Goal: Task Accomplishment & Management: Manage account settings

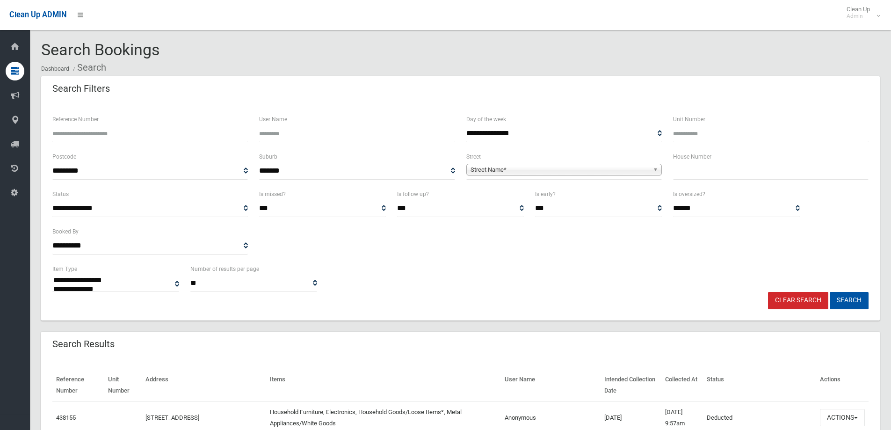
select select
click at [65, 130] on input "Reference Number" at bounding box center [150, 133] width 196 height 17
click at [74, 134] on input "Reference Number" at bounding box center [150, 133] width 196 height 17
type input "******"
click at [849, 296] on button "Search" at bounding box center [849, 300] width 39 height 17
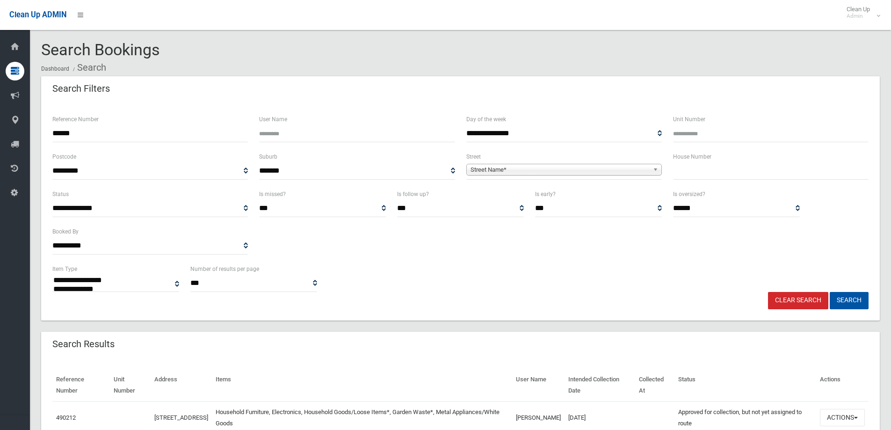
select select
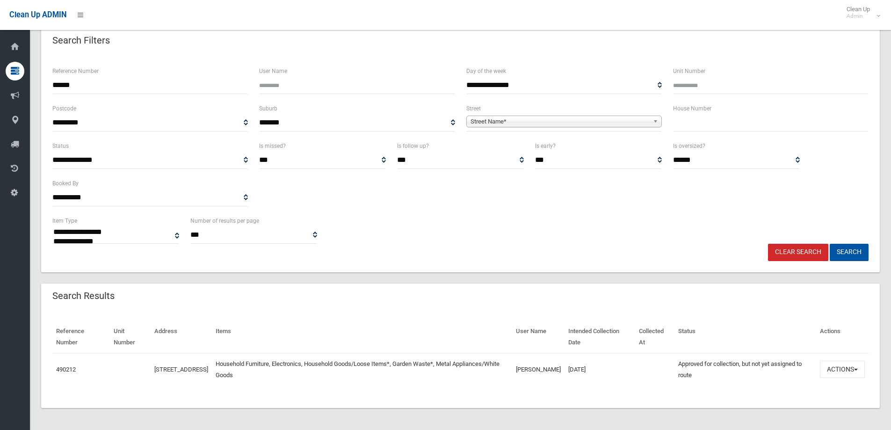
scroll to position [49, 0]
click at [840, 369] on button "Actions" at bounding box center [842, 368] width 45 height 17
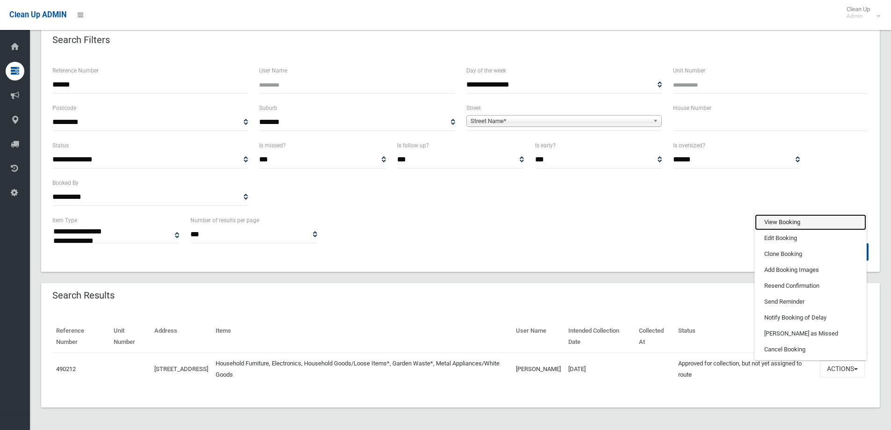
click at [770, 223] on link "View Booking" at bounding box center [810, 222] width 111 height 16
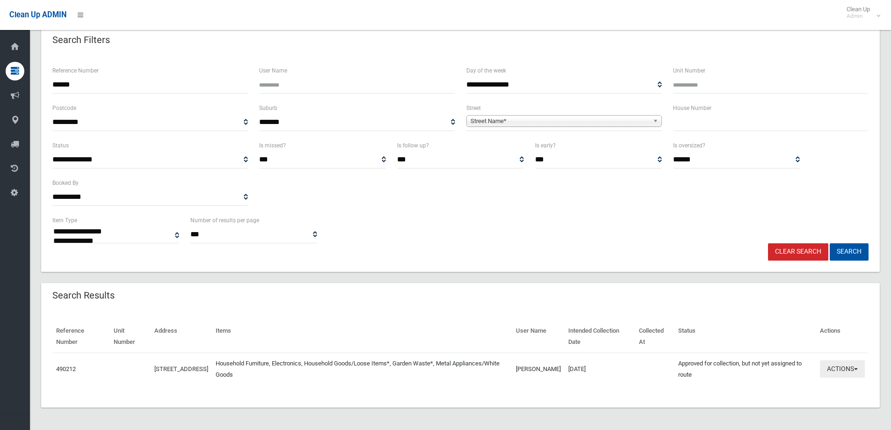
click at [846, 371] on button "Actions" at bounding box center [842, 368] width 45 height 17
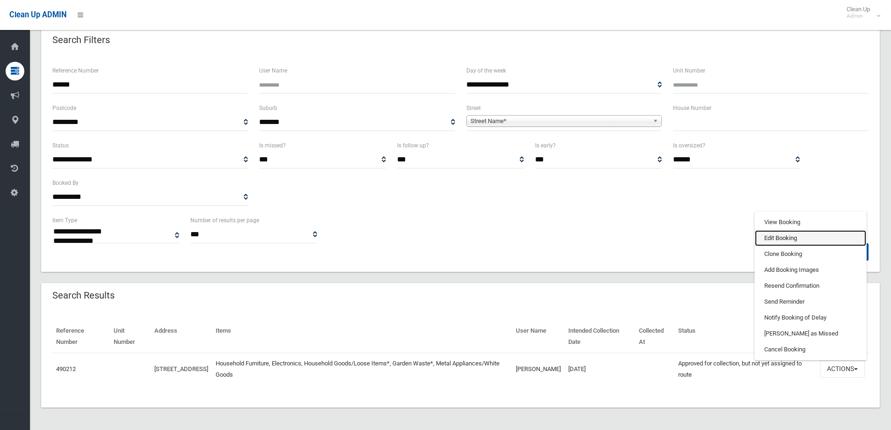
click at [769, 238] on link "Edit Booking" at bounding box center [810, 238] width 111 height 16
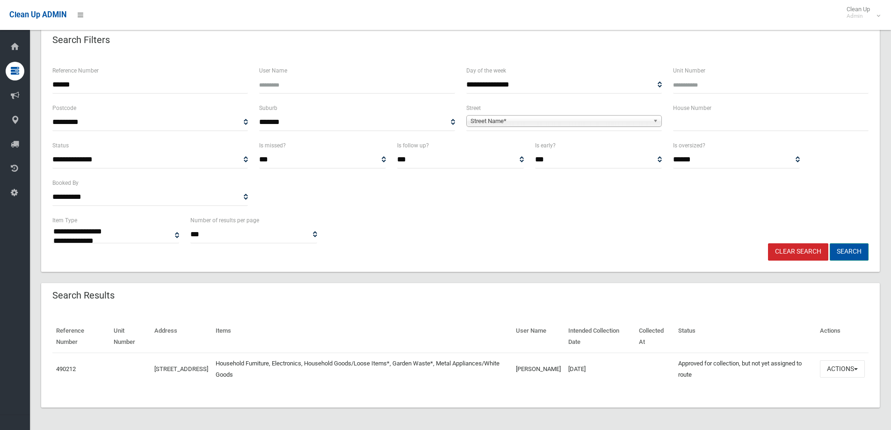
click at [843, 255] on button "Search" at bounding box center [849, 251] width 39 height 17
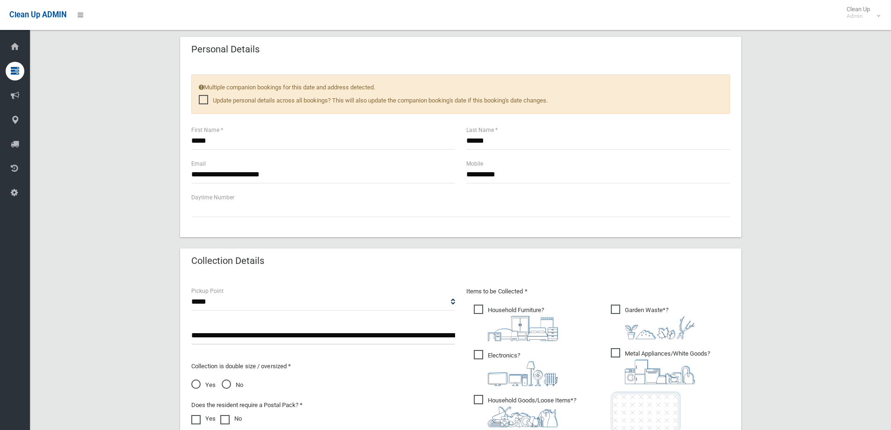
scroll to position [421, 0]
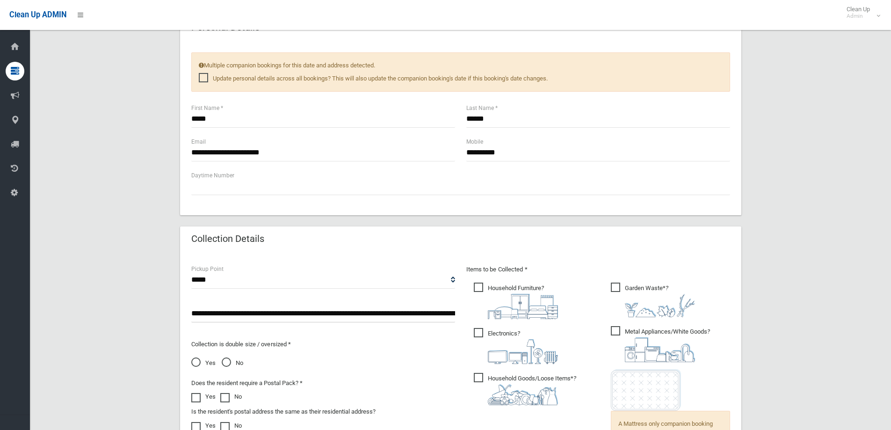
drag, startPoint x: 294, startPoint y: 309, endPoint x: 257, endPoint y: 288, distance: 42.7
click at [292, 305] on input "**********" at bounding box center [323, 313] width 264 height 17
click at [225, 277] on select "**********" at bounding box center [323, 279] width 264 height 17
select select "*"
click at [191, 271] on select "**********" at bounding box center [323, 279] width 264 height 17
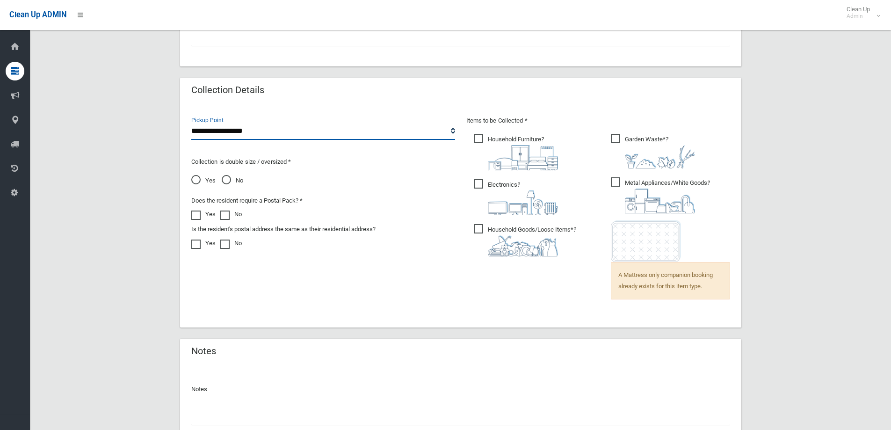
scroll to position [647, 0]
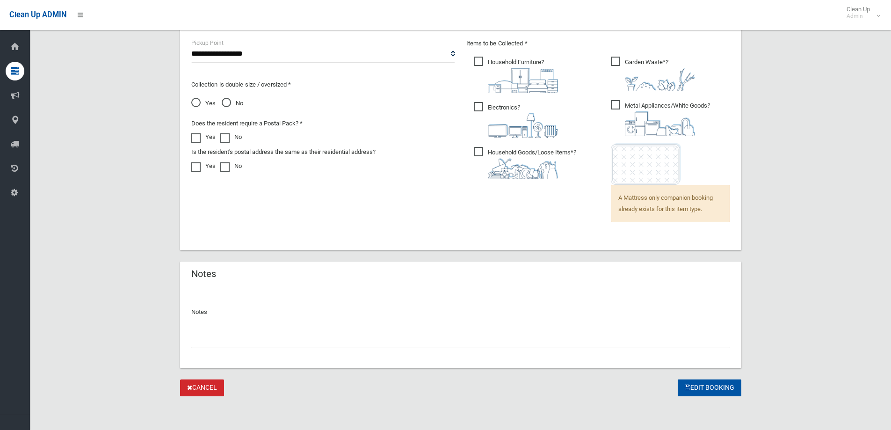
drag, startPoint x: 213, startPoint y: 343, endPoint x: 204, endPoint y: 341, distance: 9.2
click at [208, 341] on input "text" at bounding box center [460, 339] width 539 height 17
type input "*"
type input "**********"
click at [701, 388] on button "Edit Booking" at bounding box center [710, 387] width 64 height 17
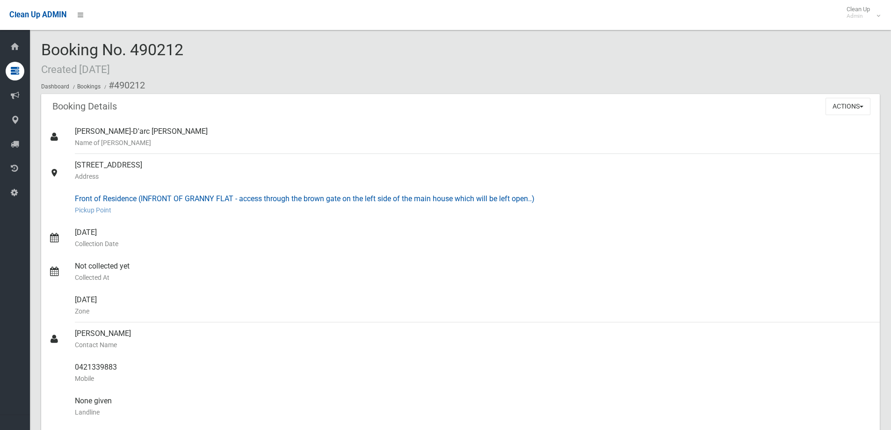
click at [263, 207] on small "Pickup Point" at bounding box center [474, 209] width 798 height 11
click at [160, 196] on div "Front of Residence (INFRONT OF GRANNY FLAT - access through the brown gate on t…" at bounding box center [474, 205] width 798 height 34
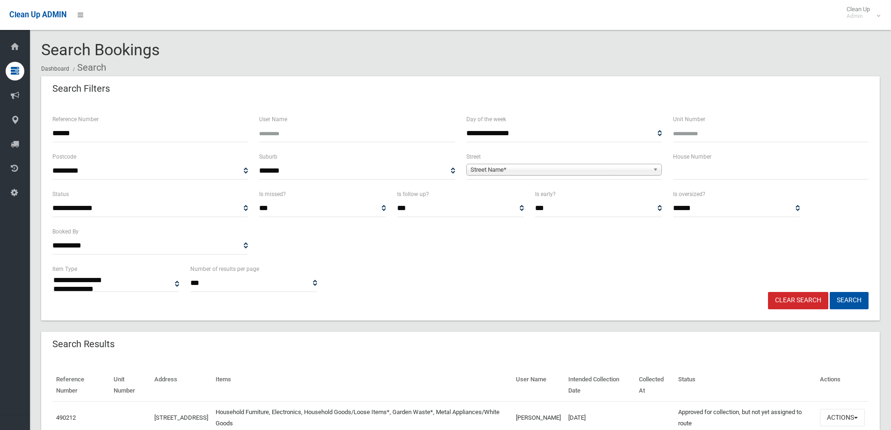
select select
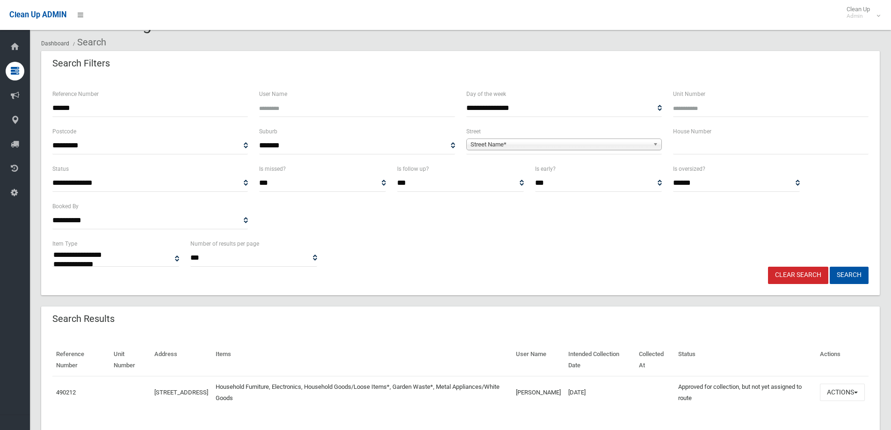
scroll to position [49, 0]
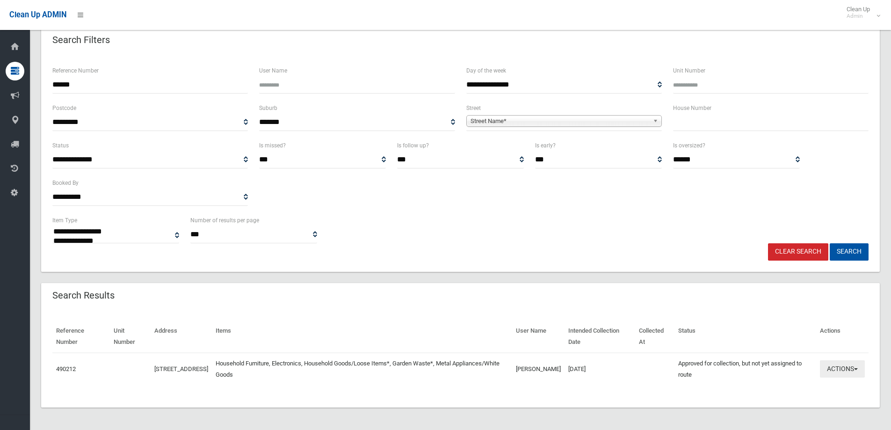
click at [832, 370] on button "Actions" at bounding box center [842, 368] width 45 height 17
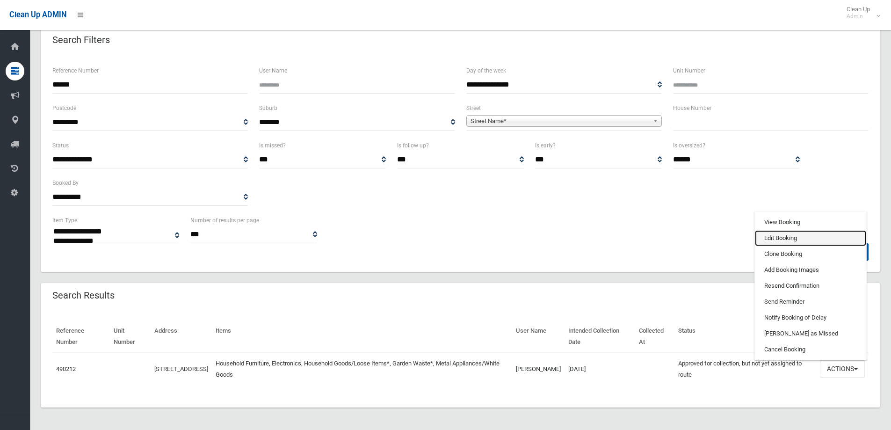
click at [779, 238] on link "Edit Booking" at bounding box center [810, 238] width 111 height 16
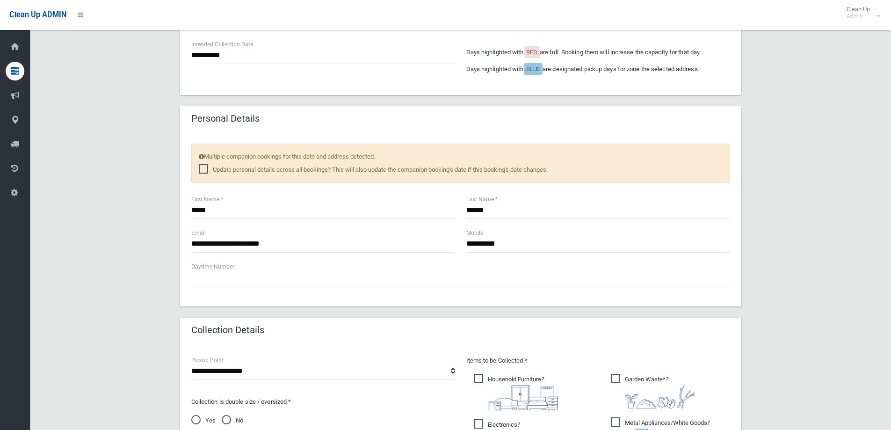
scroll to position [374, 0]
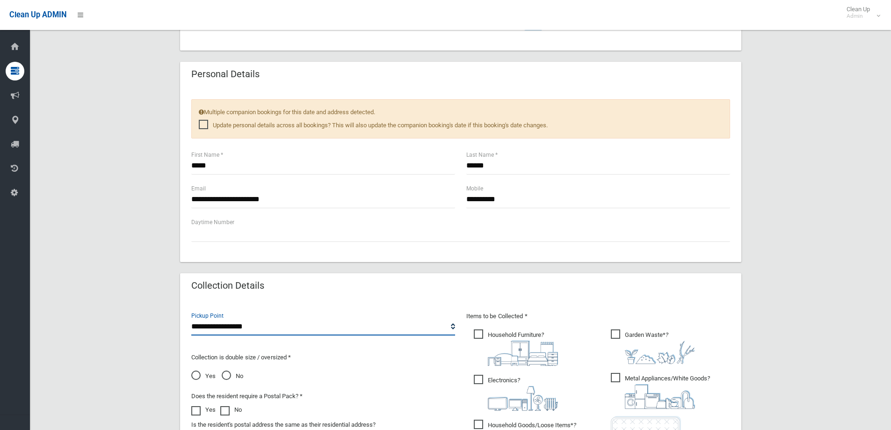
click at [452, 326] on select "**********" at bounding box center [323, 326] width 264 height 17
click at [191, 318] on select "**********" at bounding box center [323, 326] width 264 height 17
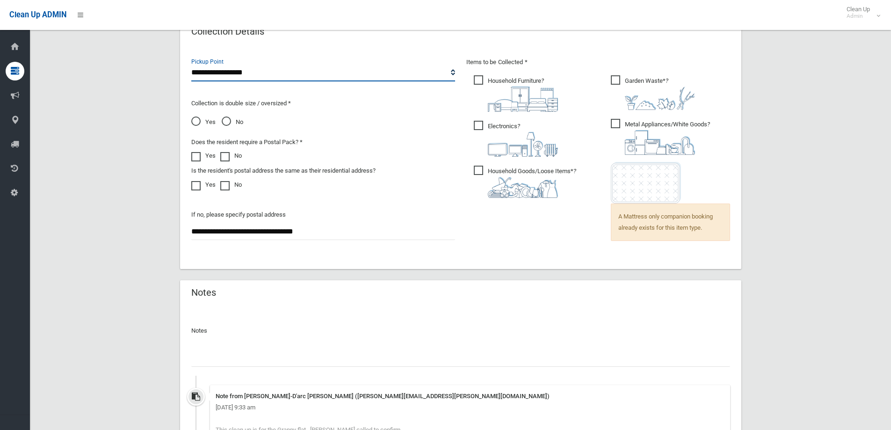
scroll to position [728, 0]
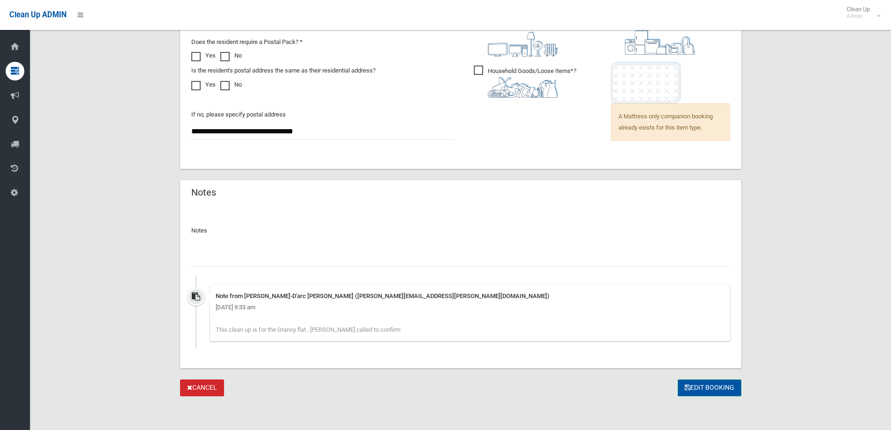
click at [711, 390] on button "Edit Booking" at bounding box center [710, 387] width 64 height 17
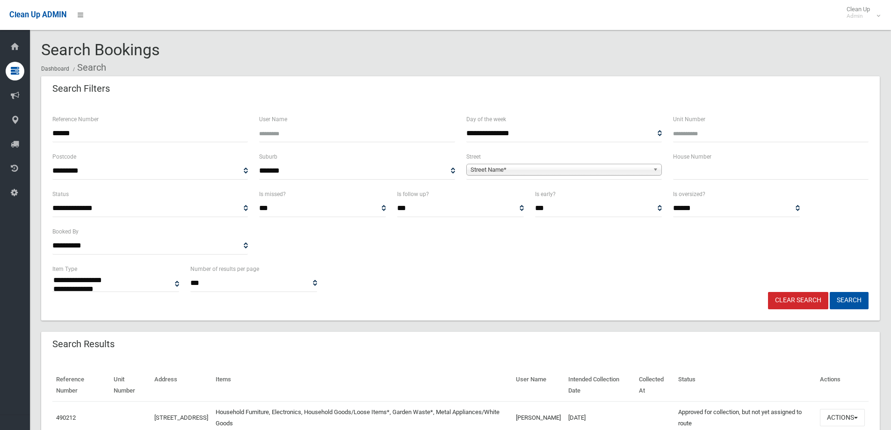
select select
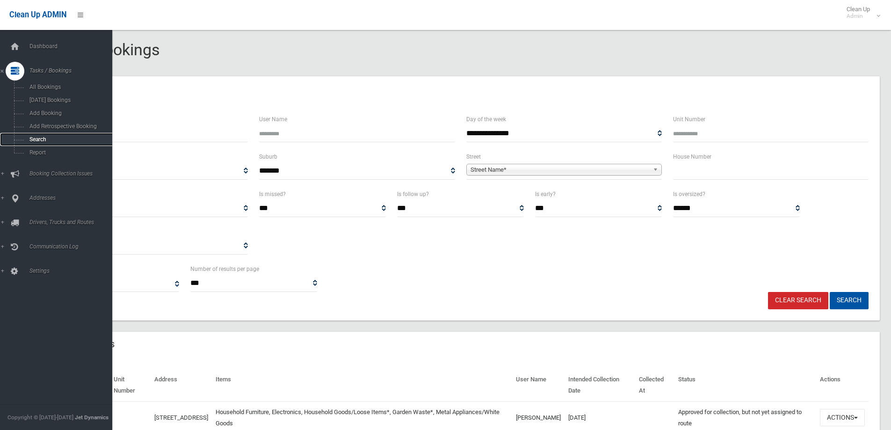
click at [36, 135] on link "Search" at bounding box center [59, 139] width 119 height 13
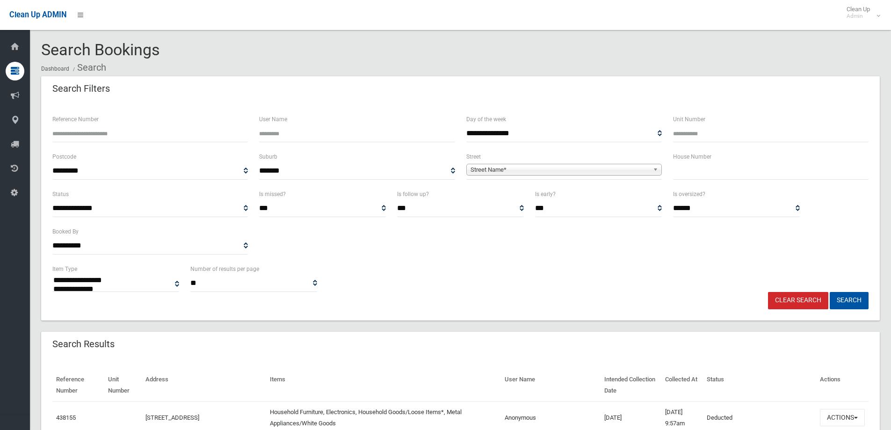
select select
click at [64, 129] on input "Reference Number" at bounding box center [150, 133] width 196 height 17
type input "******"
click at [847, 299] on button "Search" at bounding box center [849, 300] width 39 height 17
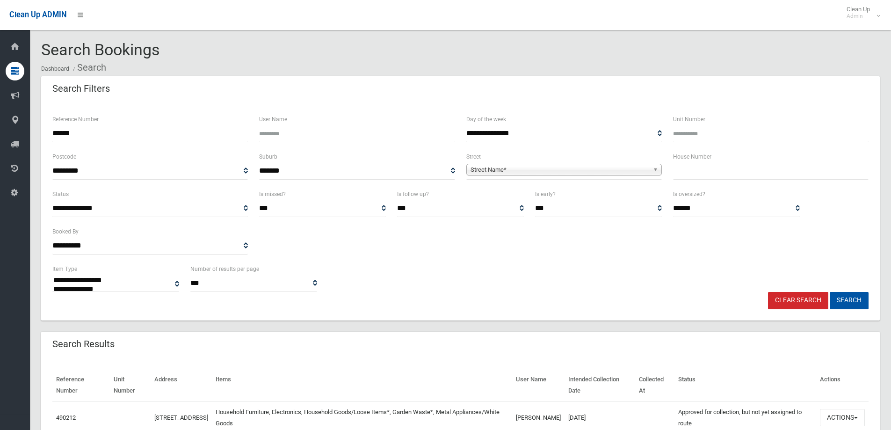
select select
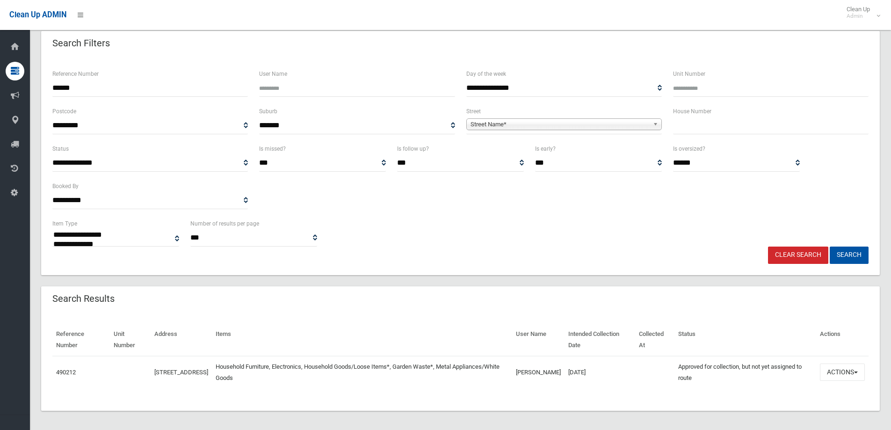
scroll to position [49, 0]
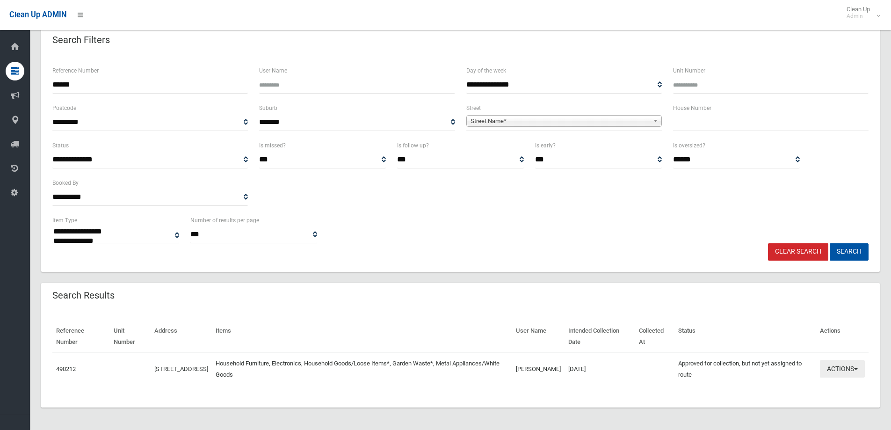
drag, startPoint x: 836, startPoint y: 368, endPoint x: 830, endPoint y: 366, distance: 5.8
click at [835, 368] on button "Actions" at bounding box center [842, 368] width 45 height 17
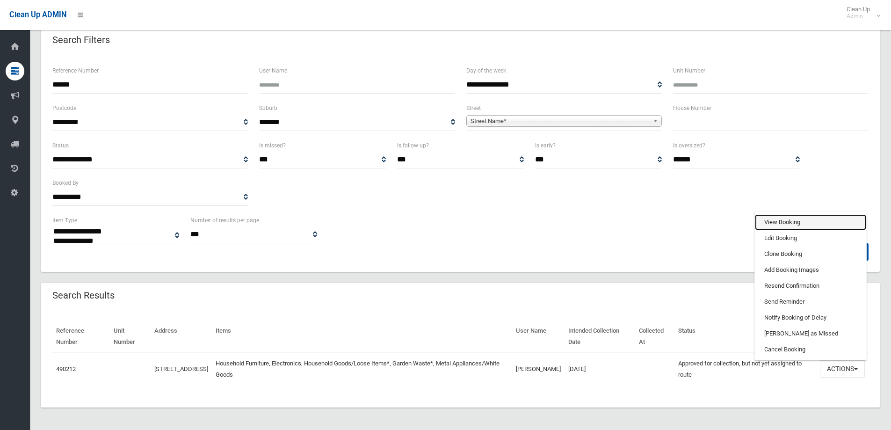
click at [777, 223] on link "View Booking" at bounding box center [810, 222] width 111 height 16
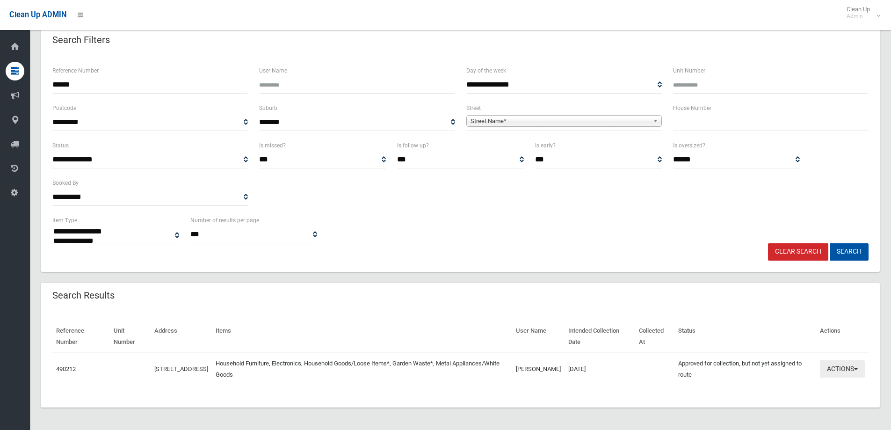
click at [832, 369] on button "Actions" at bounding box center [842, 368] width 45 height 17
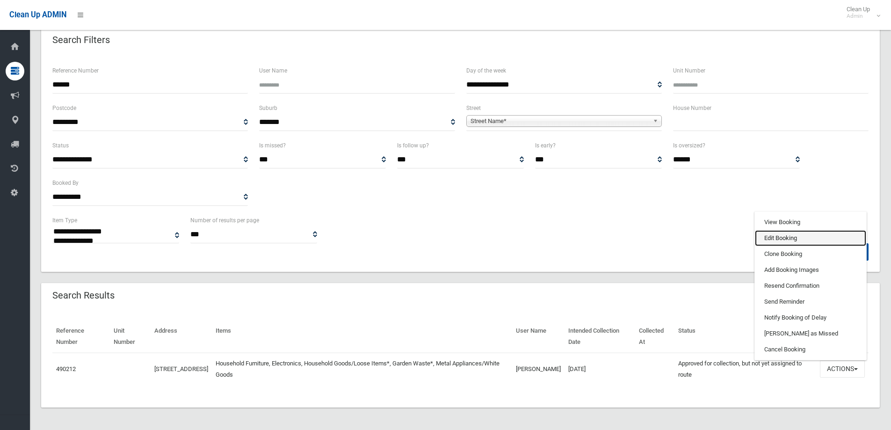
click at [776, 236] on link "Edit Booking" at bounding box center [810, 238] width 111 height 16
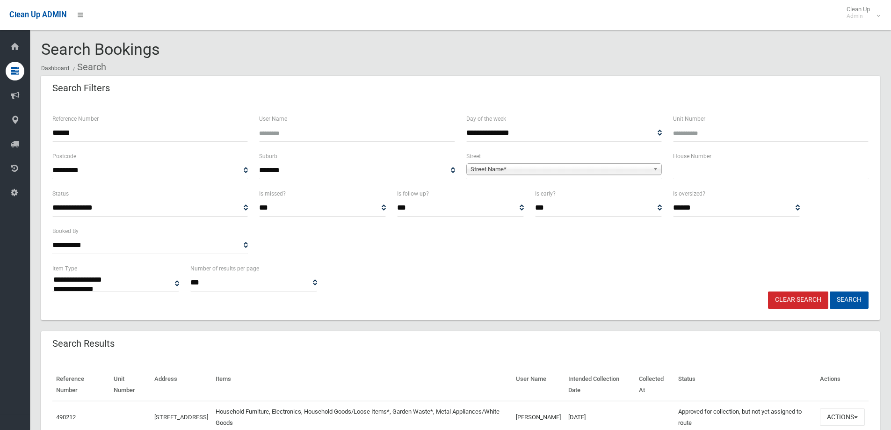
scroll to position [0, 0]
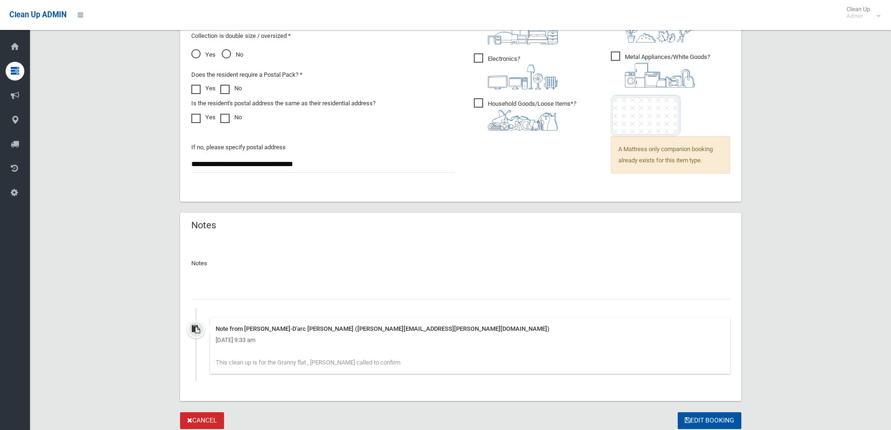
scroll to position [728, 0]
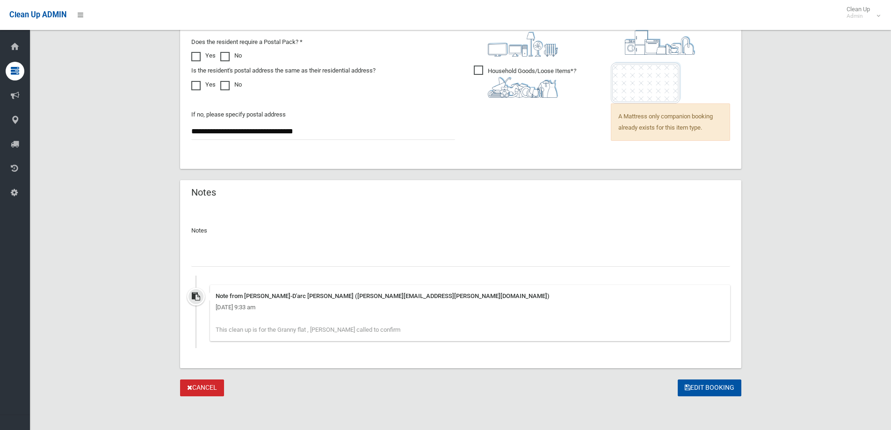
click at [214, 261] on input "text" at bounding box center [460, 257] width 539 height 17
type input "**********"
click at [701, 390] on button "Edit Booking" at bounding box center [710, 387] width 64 height 17
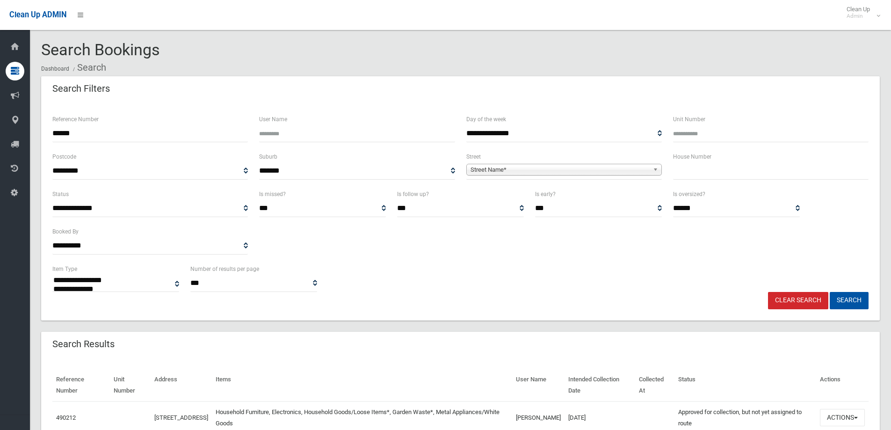
select select
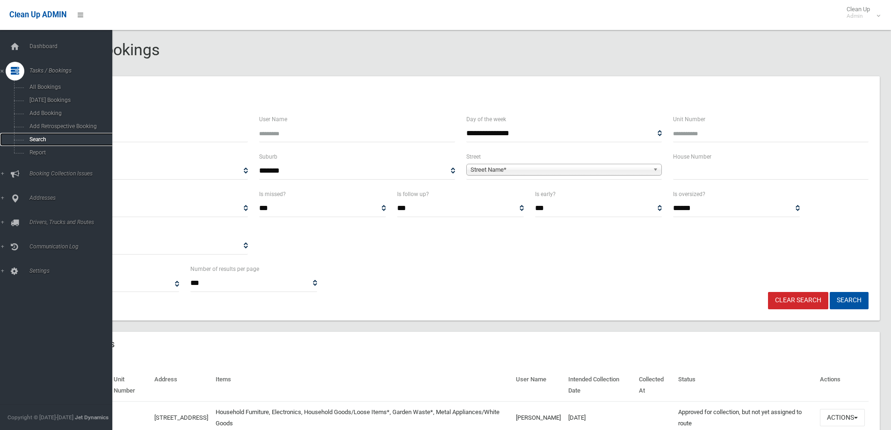
click at [34, 138] on span "Search" at bounding box center [69, 139] width 85 height 7
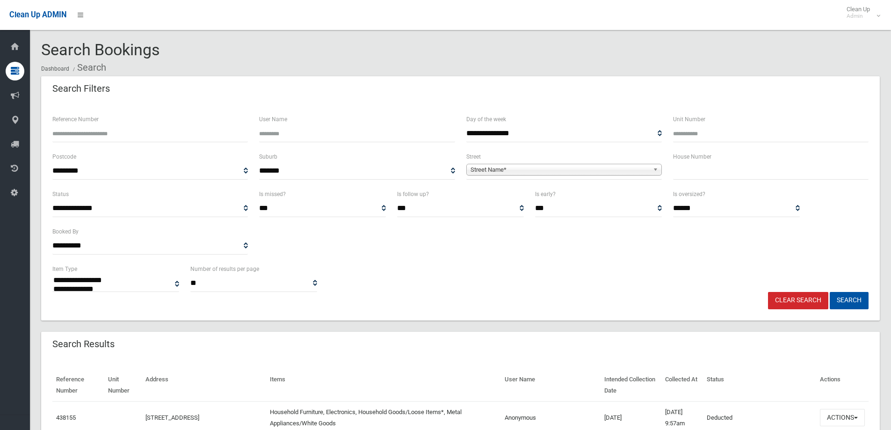
select select
click at [690, 176] on input "text" at bounding box center [771, 170] width 196 height 17
type input "***"
click at [480, 171] on span "Street Name*" at bounding box center [560, 169] width 179 height 11
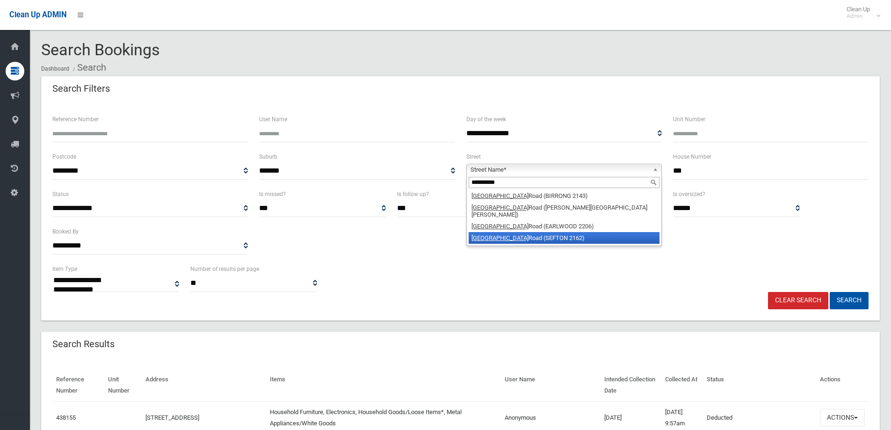
type input "**********"
click at [494, 234] on em "Wellington" at bounding box center [500, 237] width 57 height 7
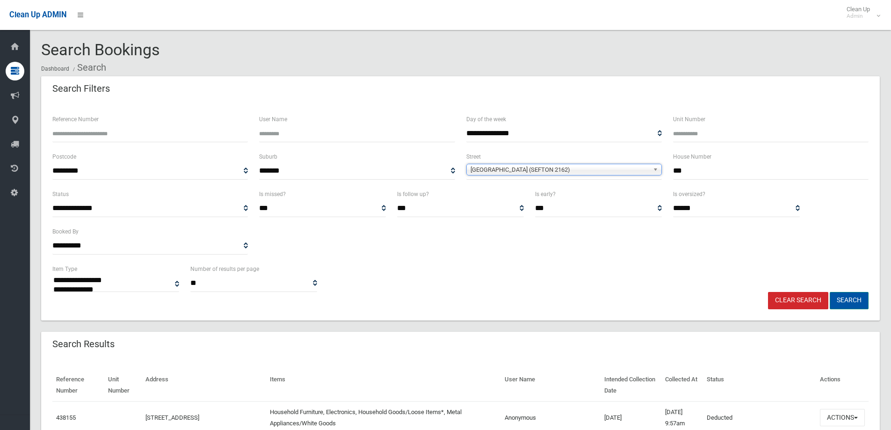
click at [845, 300] on button "Search" at bounding box center [849, 300] width 39 height 17
click at [838, 298] on button "Search" at bounding box center [849, 300] width 39 height 17
click at [848, 297] on button "Search" at bounding box center [849, 300] width 39 height 17
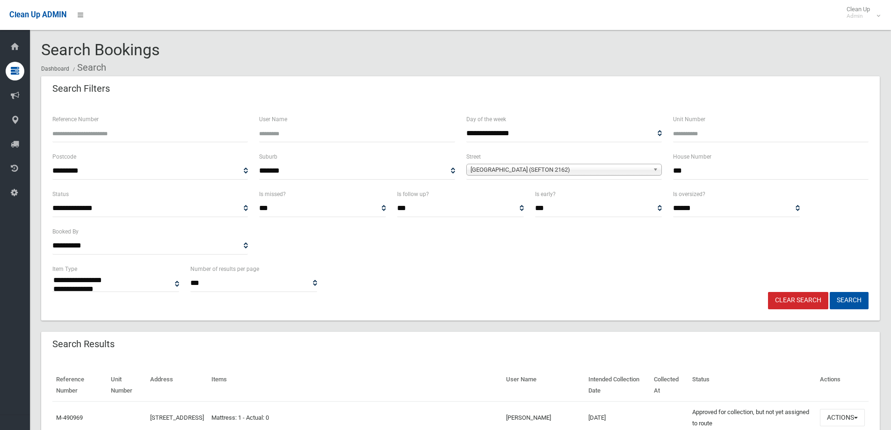
select select
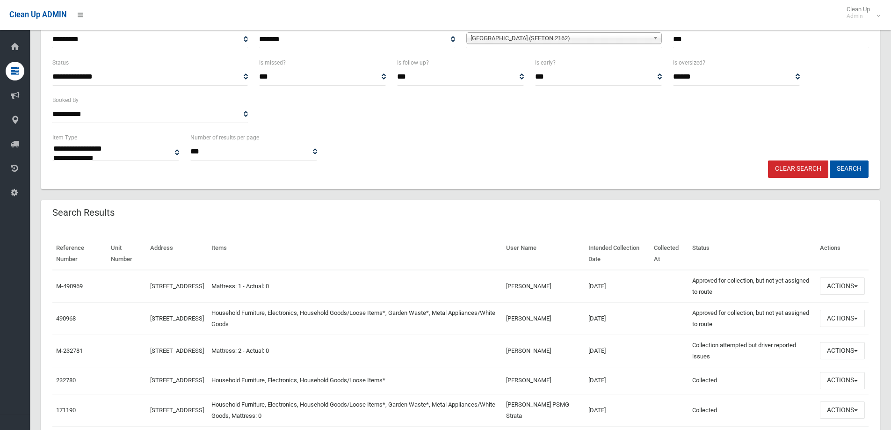
scroll to position [140, 0]
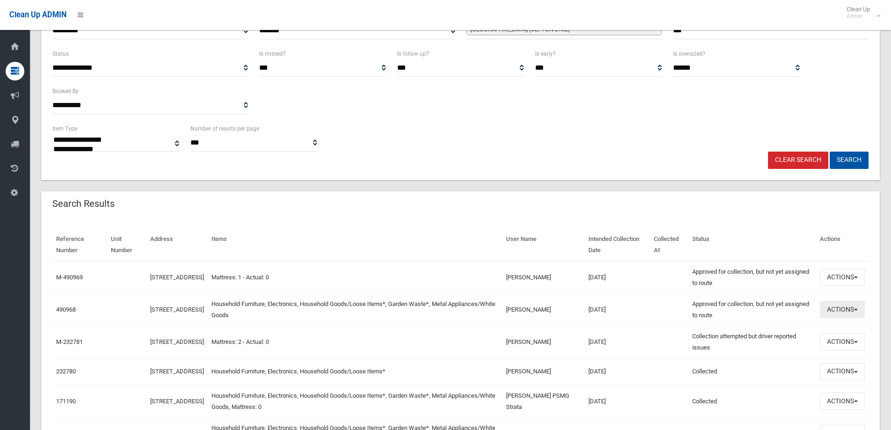
click at [832, 312] on button "Actions" at bounding box center [842, 309] width 45 height 17
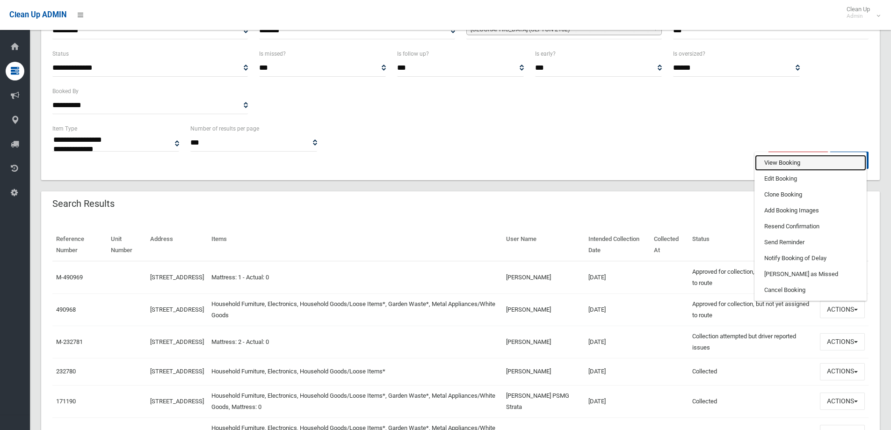
click at [775, 160] on link "View Booking" at bounding box center [810, 163] width 111 height 16
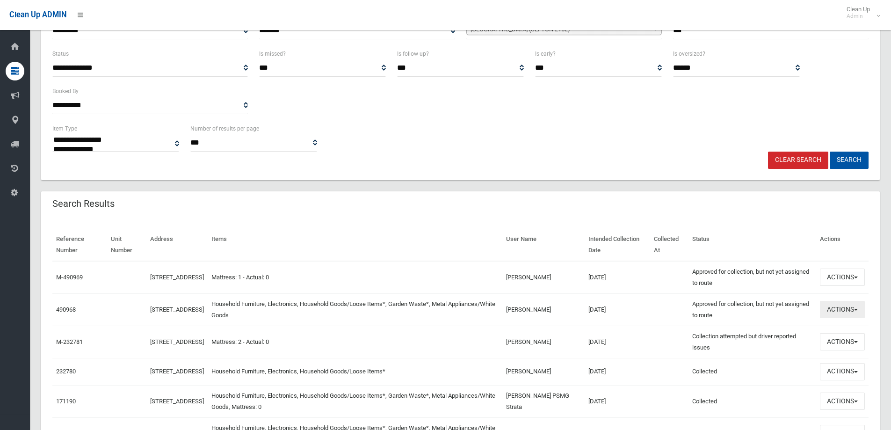
click at [841, 312] on button "Actions" at bounding box center [842, 309] width 45 height 17
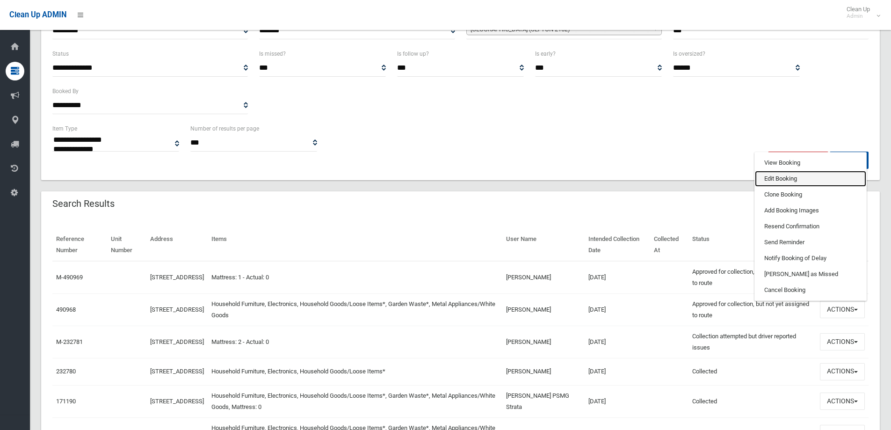
click at [774, 178] on link "Edit Booking" at bounding box center [810, 179] width 111 height 16
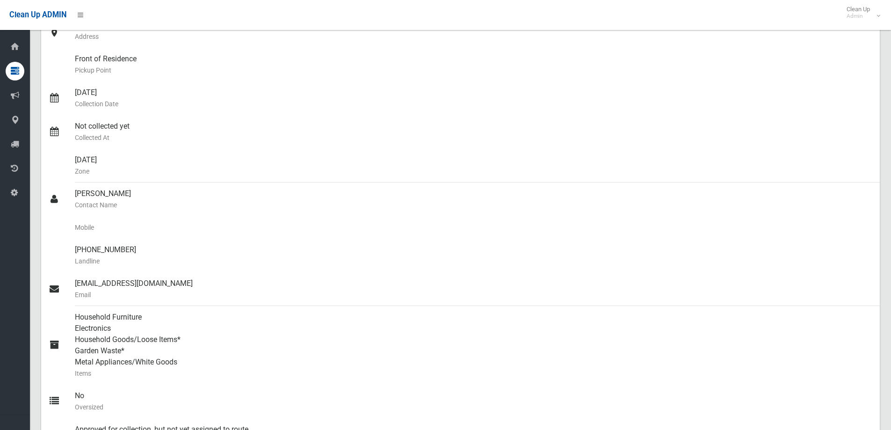
scroll to position [140, 0]
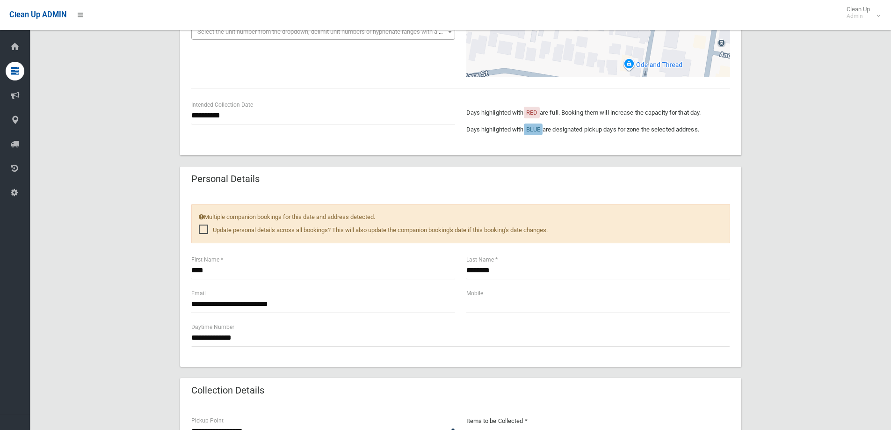
scroll to position [327, 0]
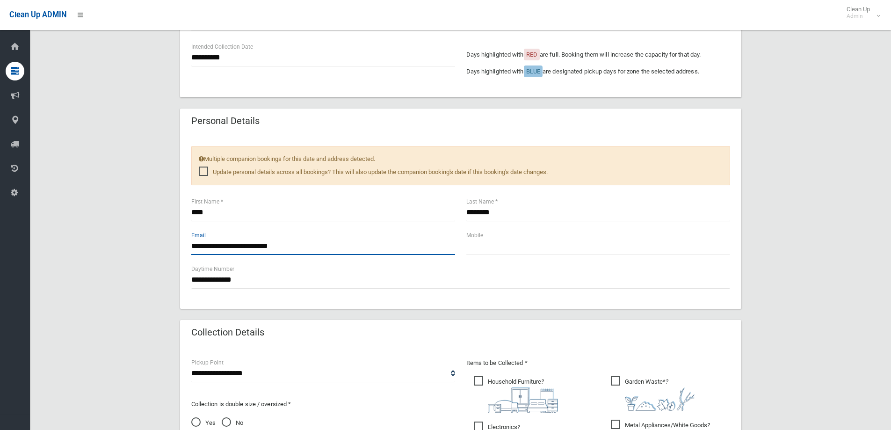
click at [239, 246] on input "**********" at bounding box center [323, 246] width 264 height 17
click at [197, 247] on input "**********" at bounding box center [323, 246] width 264 height 17
click at [200, 245] on input "**********" at bounding box center [323, 246] width 264 height 17
click at [202, 247] on input "**********" at bounding box center [323, 246] width 264 height 17
click at [213, 245] on input "**********" at bounding box center [323, 246] width 264 height 17
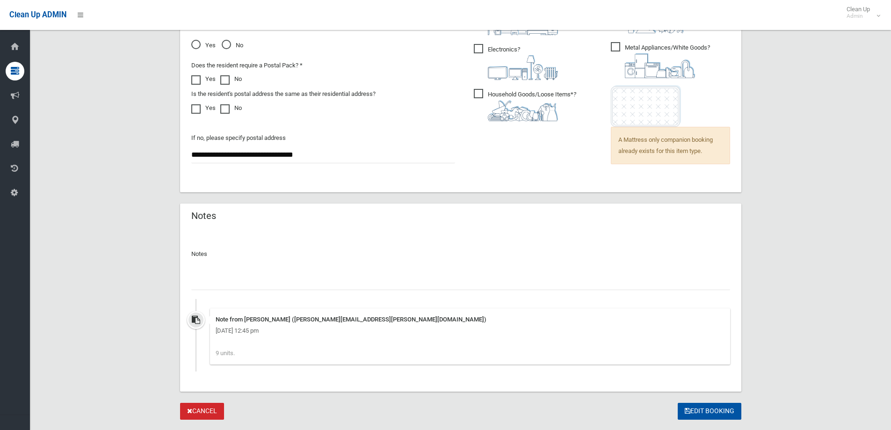
scroll to position [728, 0]
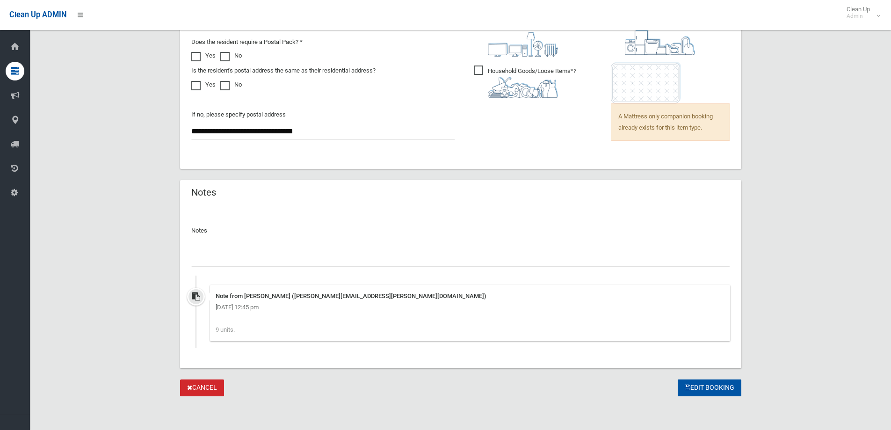
type input "**********"
click at [221, 263] on input "text" at bounding box center [460, 257] width 539 height 17
click at [407, 258] on input "**********" at bounding box center [460, 257] width 539 height 17
type input "**********"
click at [709, 389] on button "Edit Booking" at bounding box center [710, 387] width 64 height 17
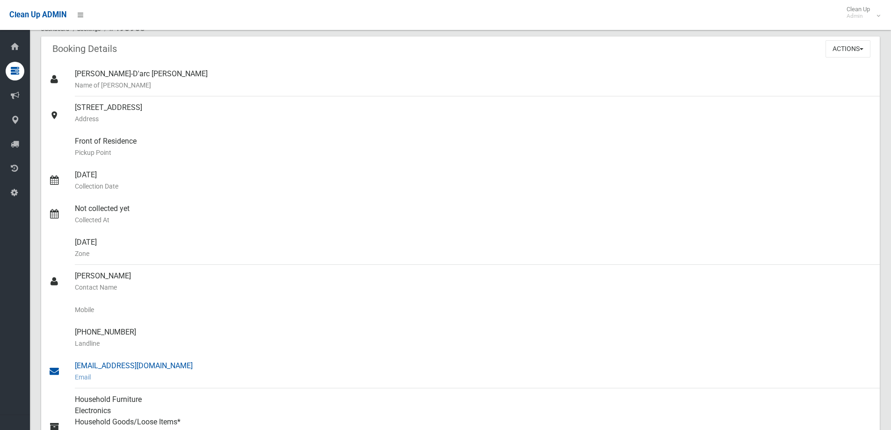
scroll to position [47, 0]
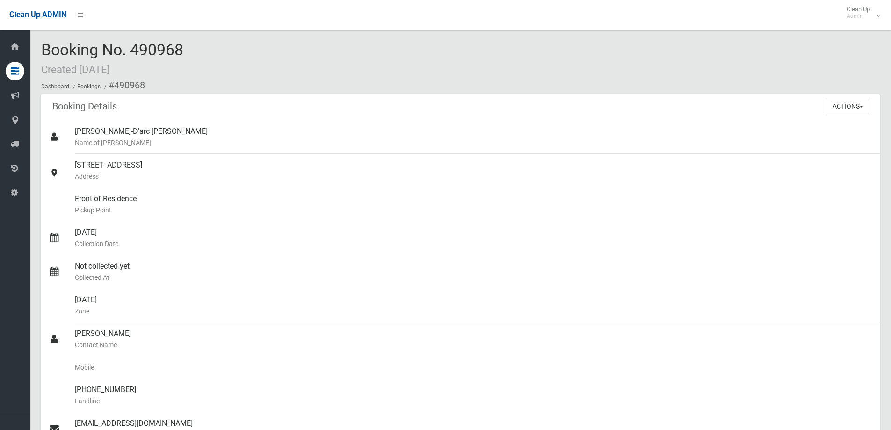
scroll to position [47, 0]
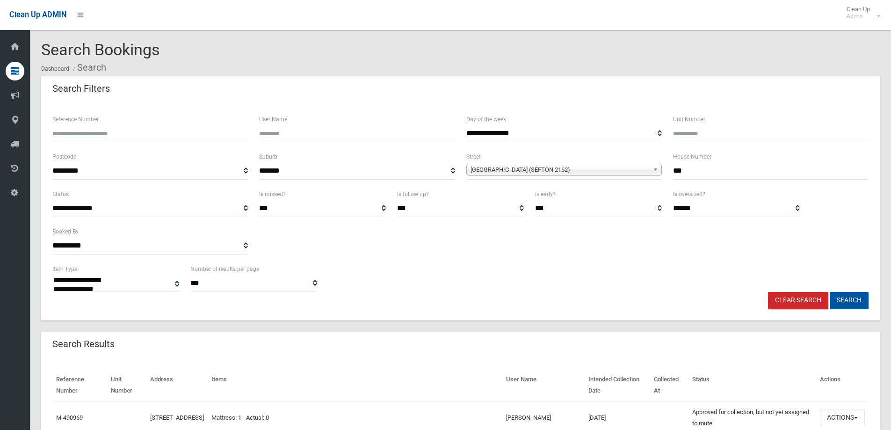
select select
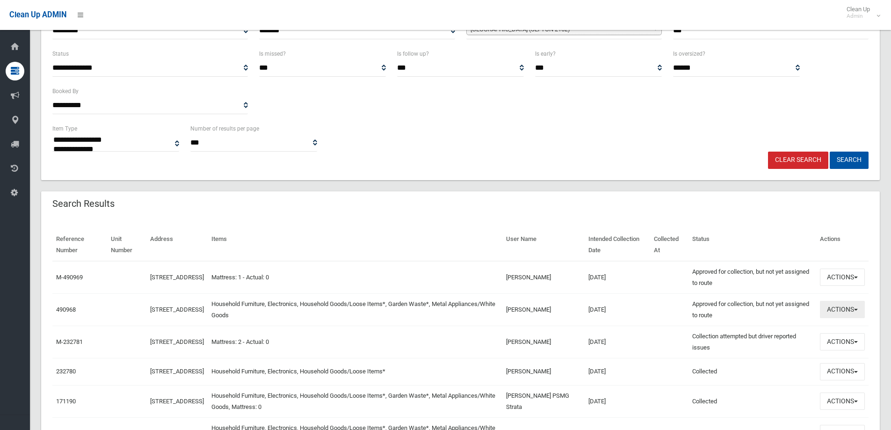
click at [837, 310] on button "Actions" at bounding box center [842, 309] width 45 height 17
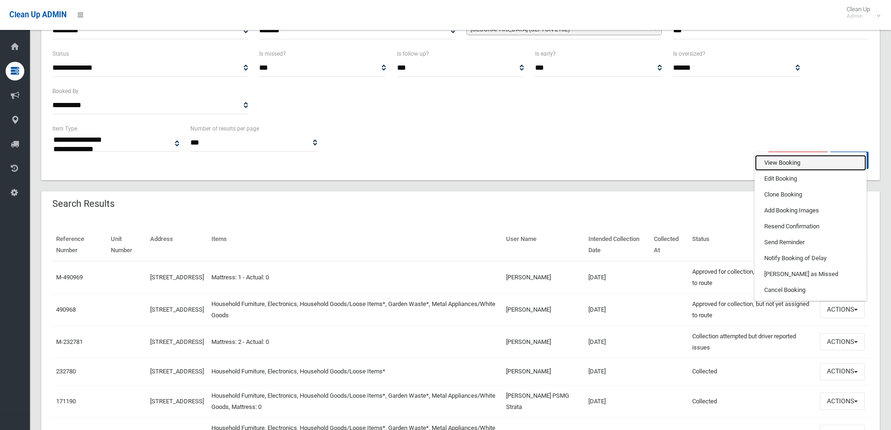
click at [777, 162] on link "View Booking" at bounding box center [810, 163] width 111 height 16
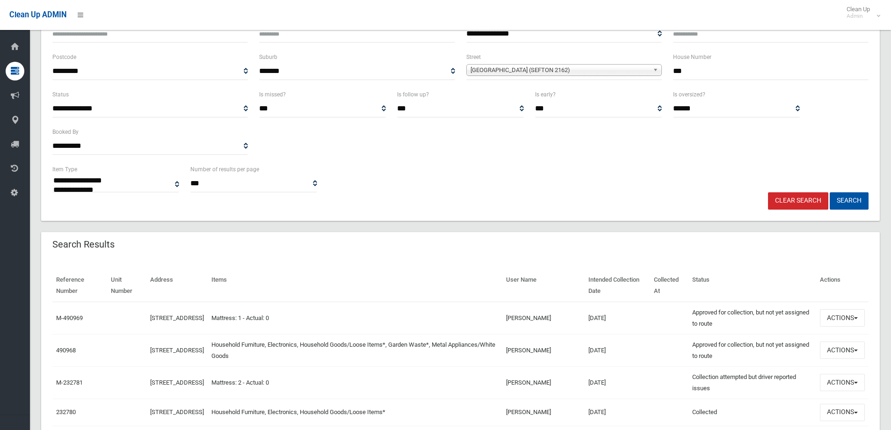
scroll to position [242, 0]
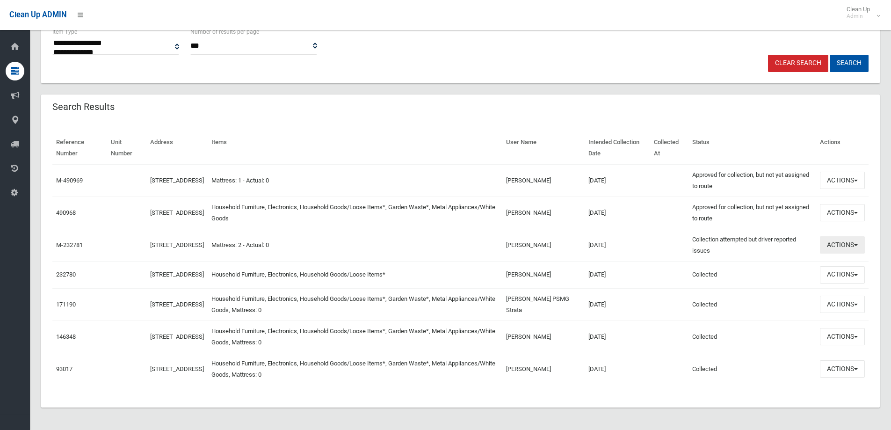
click at [843, 238] on button "Actions" at bounding box center [842, 244] width 45 height 17
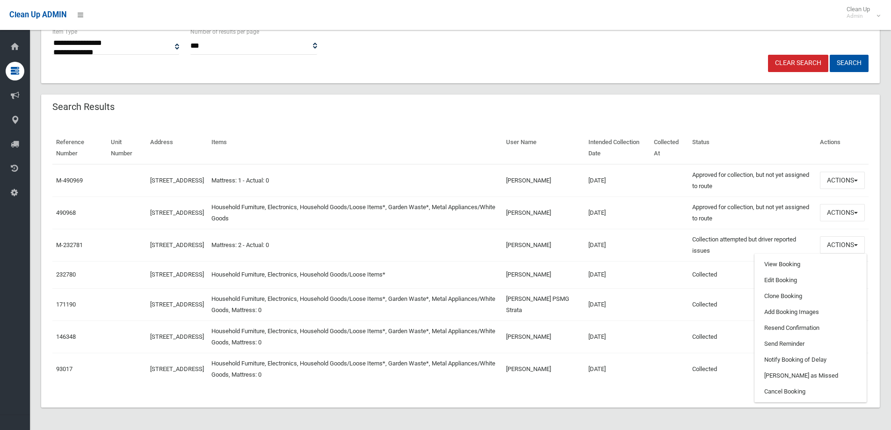
click at [462, 250] on td "Mattress: 2 - Actual: 0" at bounding box center [355, 245] width 295 height 32
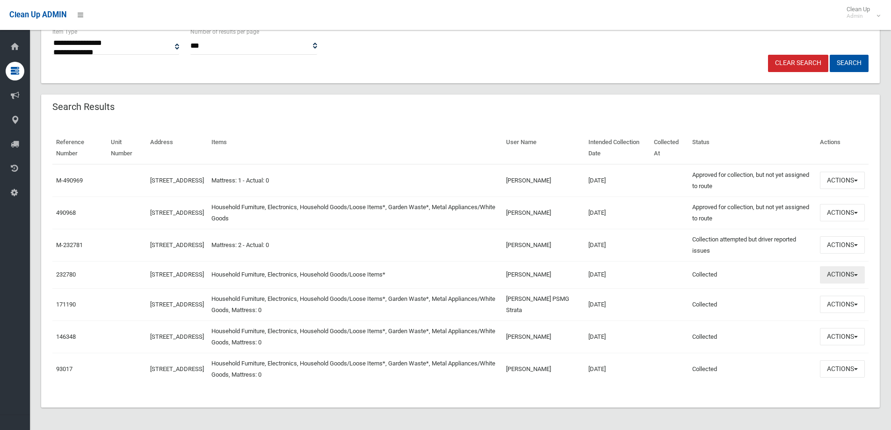
click at [837, 274] on button "Actions" at bounding box center [842, 274] width 45 height 17
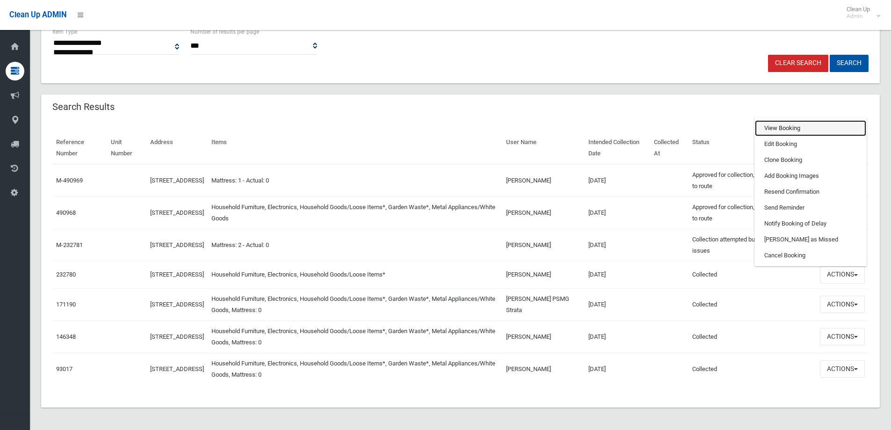
click at [781, 123] on link "View Booking" at bounding box center [810, 128] width 111 height 16
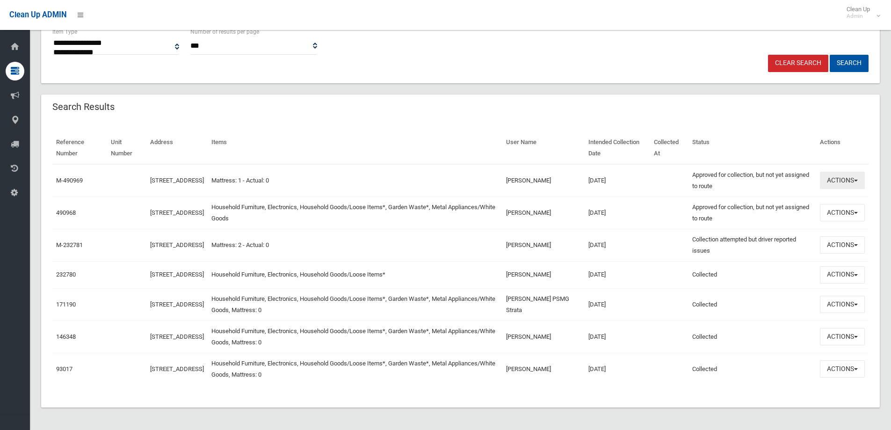
click at [826, 176] on button "Actions" at bounding box center [842, 180] width 45 height 17
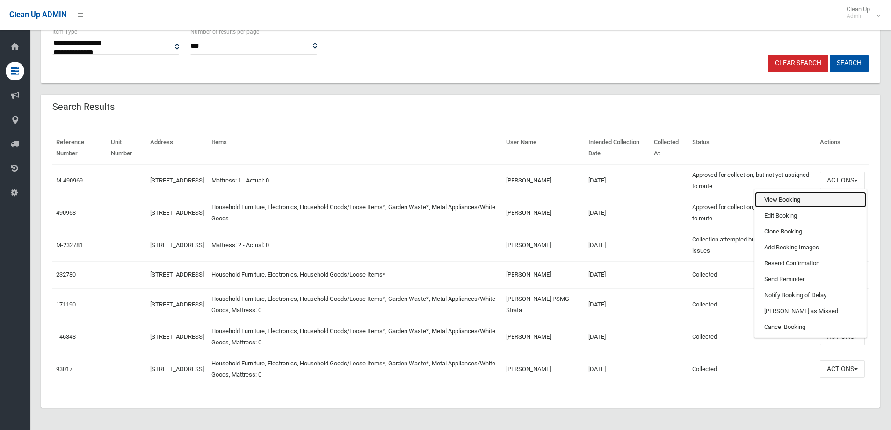
click at [782, 194] on link "View Booking" at bounding box center [810, 200] width 111 height 16
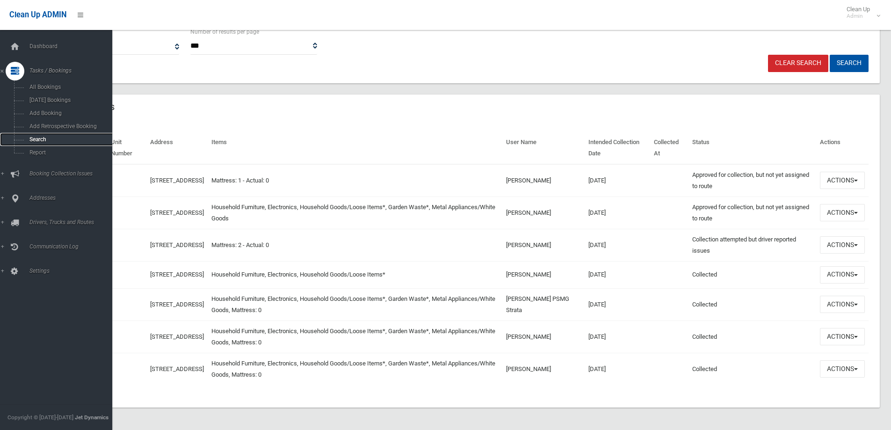
click at [37, 137] on span "Search" at bounding box center [69, 139] width 85 height 7
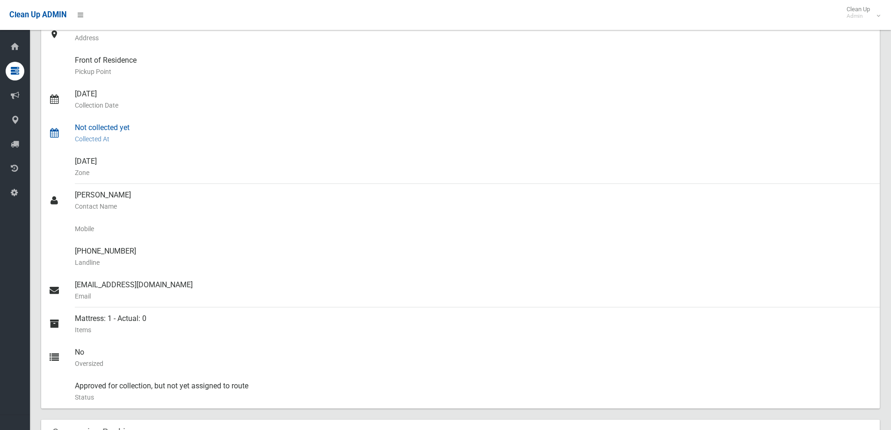
scroll to position [140, 0]
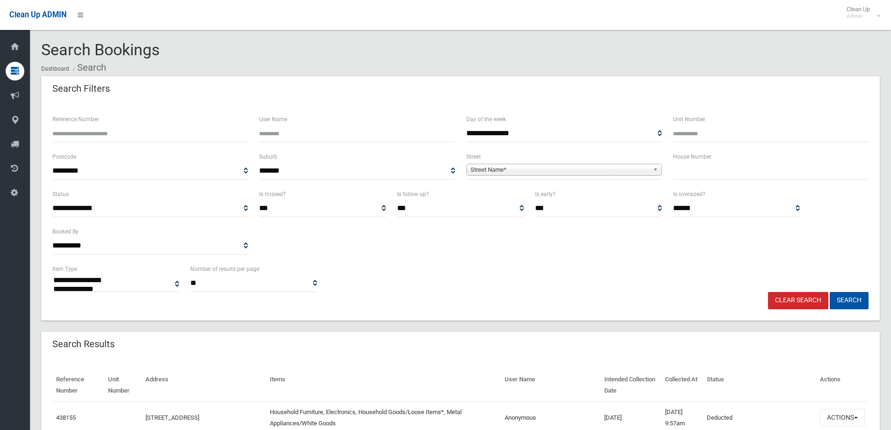
select select
click at [78, 129] on input "Reference Number" at bounding box center [150, 133] width 196 height 17
type input "******"
click at [849, 300] on button "Search" at bounding box center [849, 300] width 39 height 17
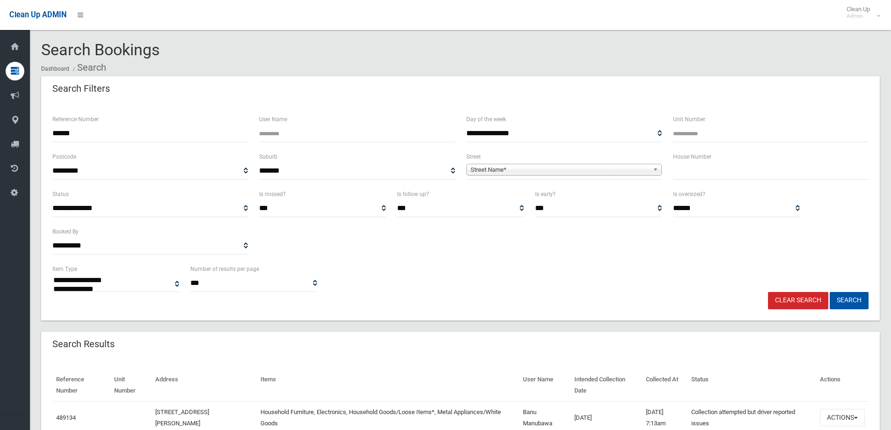
select select
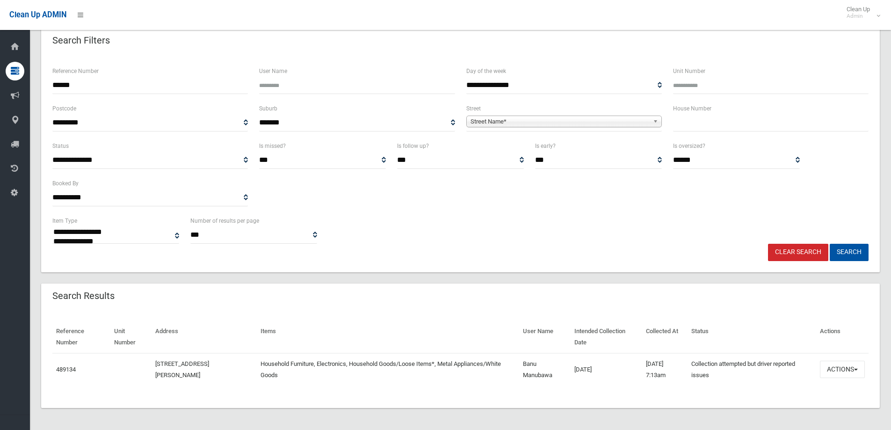
scroll to position [49, 0]
click at [840, 371] on button "Actions" at bounding box center [842, 368] width 45 height 17
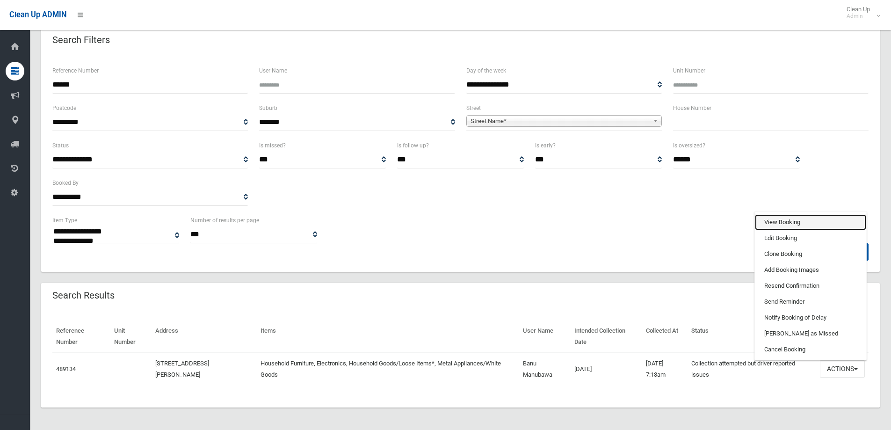
click at [775, 221] on link "View Booking" at bounding box center [810, 222] width 111 height 16
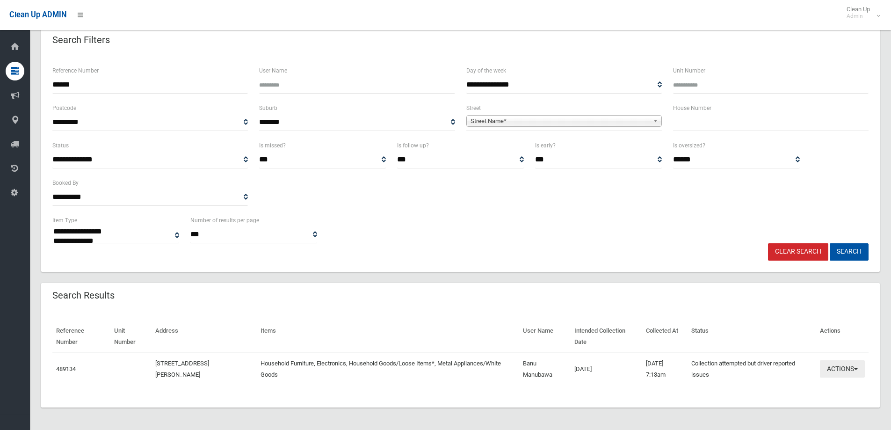
click at [838, 367] on button "Actions" at bounding box center [842, 368] width 45 height 17
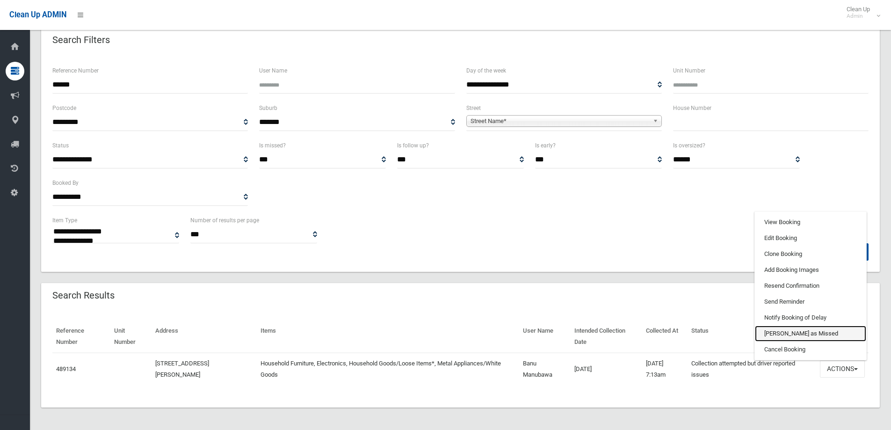
click at [784, 333] on link "Mark as Missed" at bounding box center [810, 334] width 111 height 16
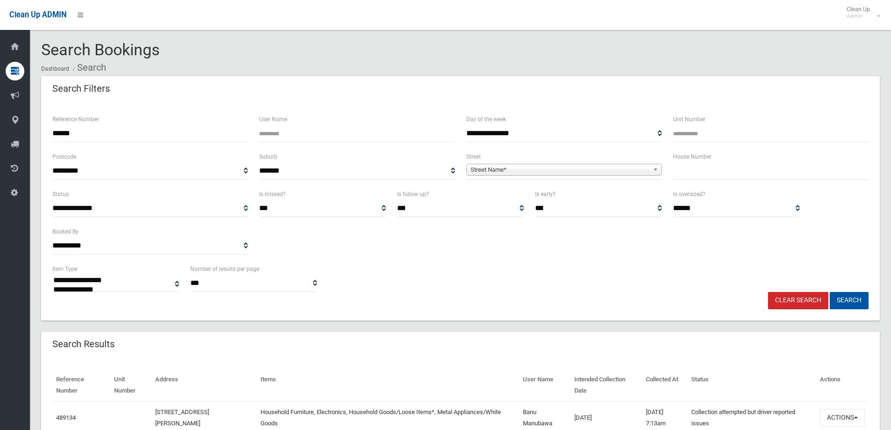
scroll to position [47, 0]
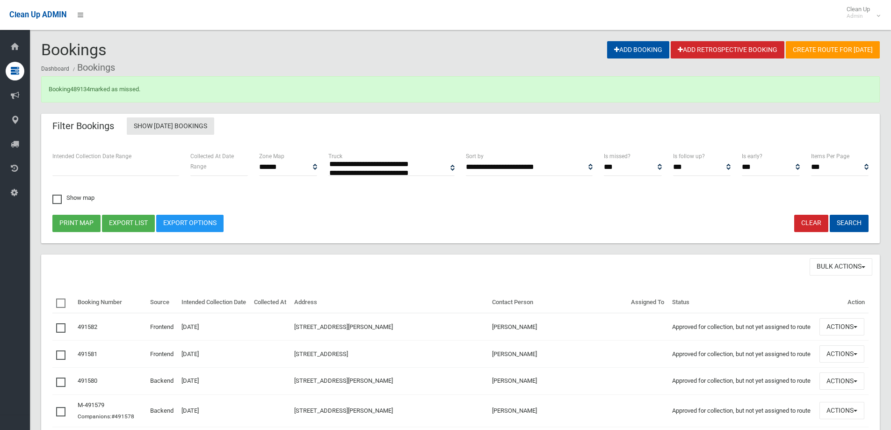
select select
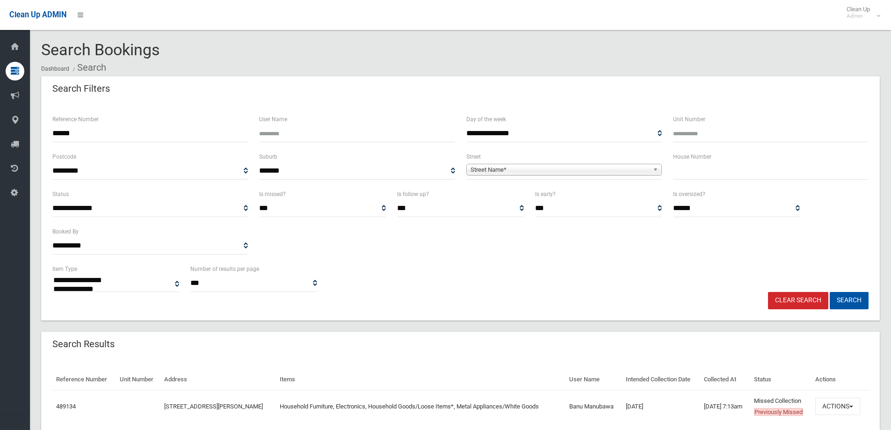
select select
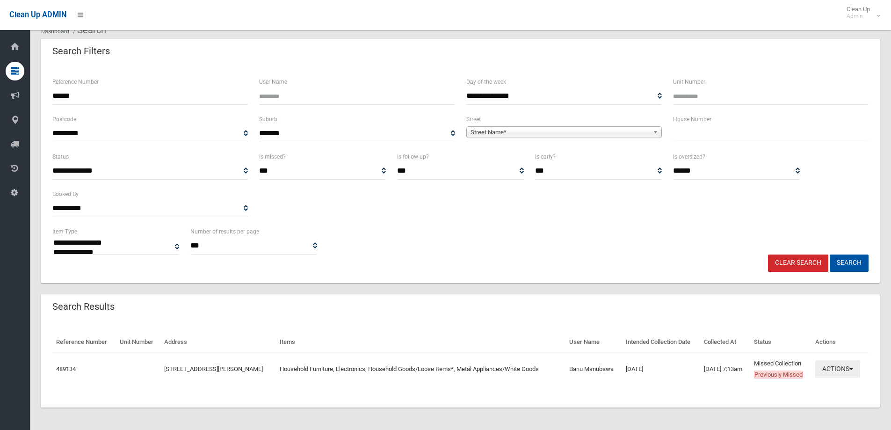
click at [843, 369] on button "Actions" at bounding box center [837, 368] width 45 height 17
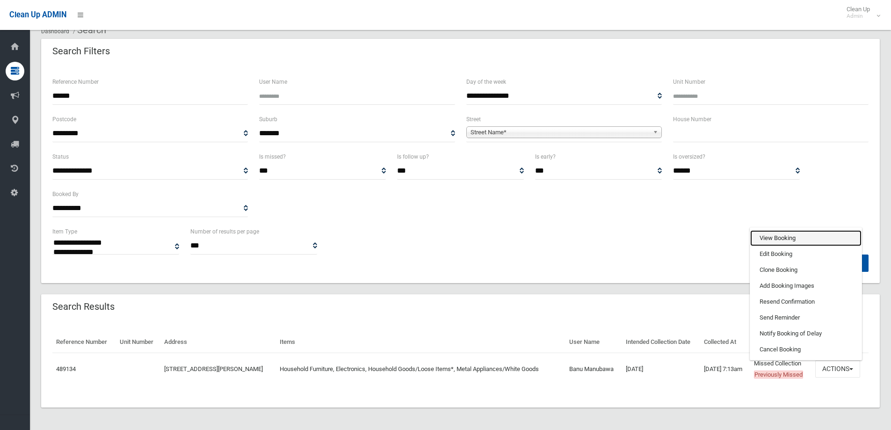
click at [771, 237] on link "View Booking" at bounding box center [805, 238] width 111 height 16
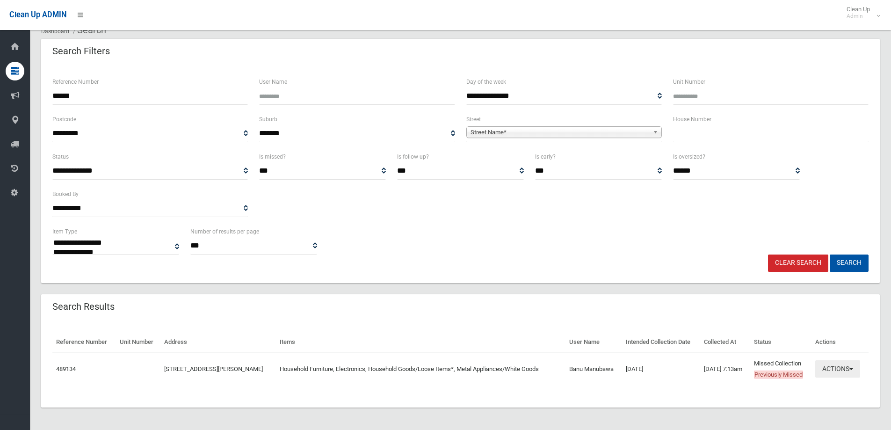
click at [838, 371] on button "Actions" at bounding box center [837, 368] width 45 height 17
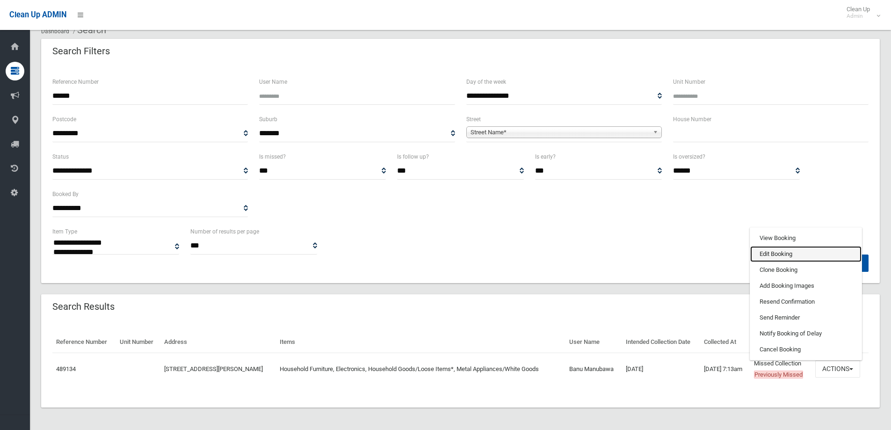
click at [775, 254] on link "Edit Booking" at bounding box center [805, 254] width 111 height 16
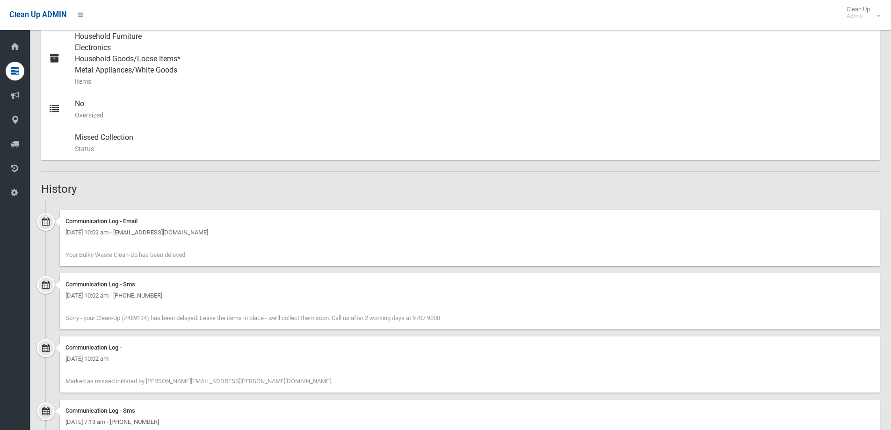
scroll to position [238, 0]
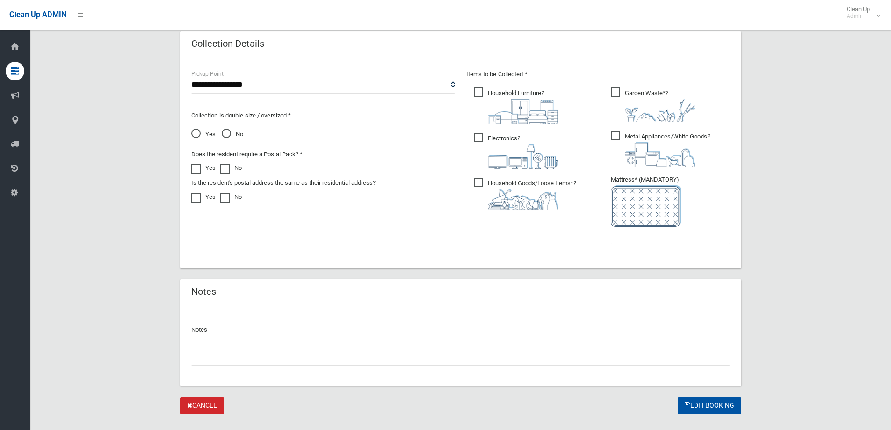
scroll to position [491, 0]
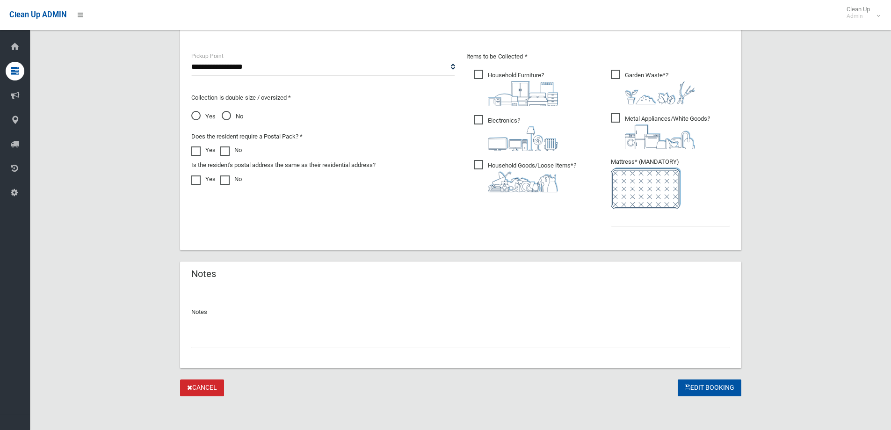
click at [196, 340] on input "text" at bounding box center [460, 339] width 539 height 17
click at [629, 217] on input "text" at bounding box center [670, 217] width 119 height 17
type input "*"
click at [201, 341] on input "text" at bounding box center [460, 339] width 539 height 17
click at [239, 335] on input "****" at bounding box center [460, 339] width 539 height 17
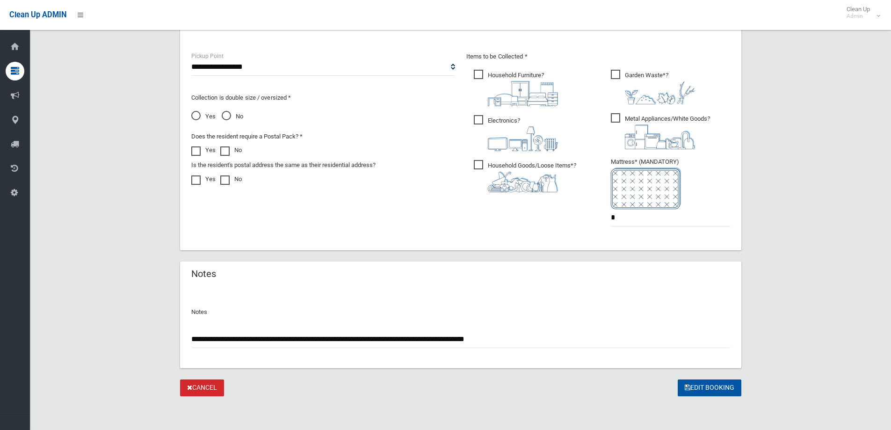
drag, startPoint x: 268, startPoint y: 335, endPoint x: 262, endPoint y: 342, distance: 9.6
click at [522, 337] on input "**********" at bounding box center [460, 339] width 539 height 17
type input "**********"
click at [707, 390] on button "Edit Booking" at bounding box center [710, 387] width 64 height 17
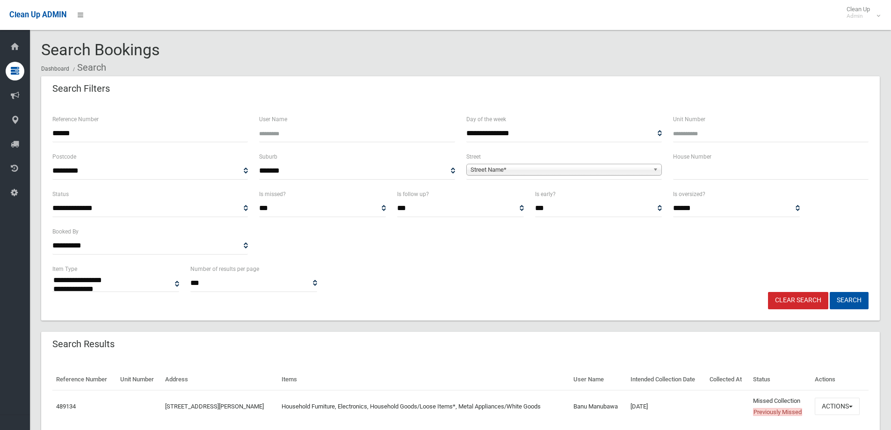
select select
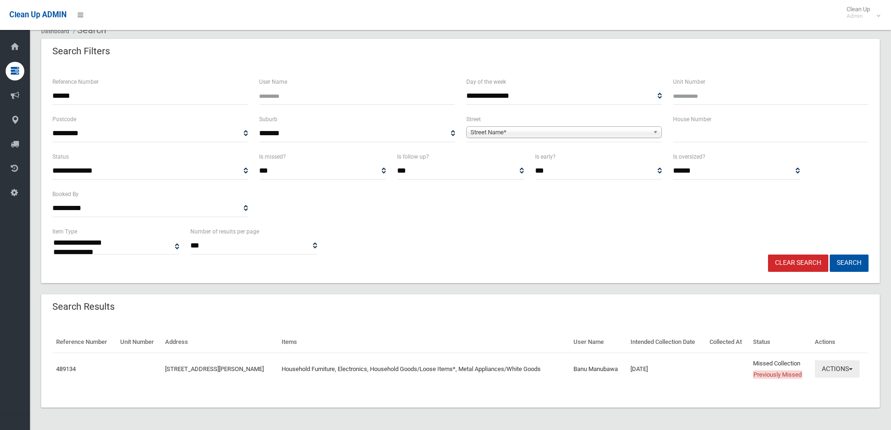
click at [836, 371] on button "Actions" at bounding box center [837, 368] width 45 height 17
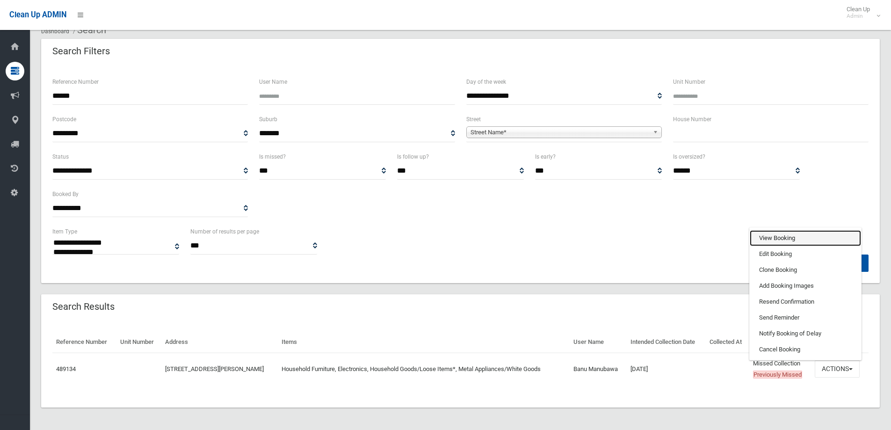
click at [766, 236] on link "View Booking" at bounding box center [805, 238] width 111 height 16
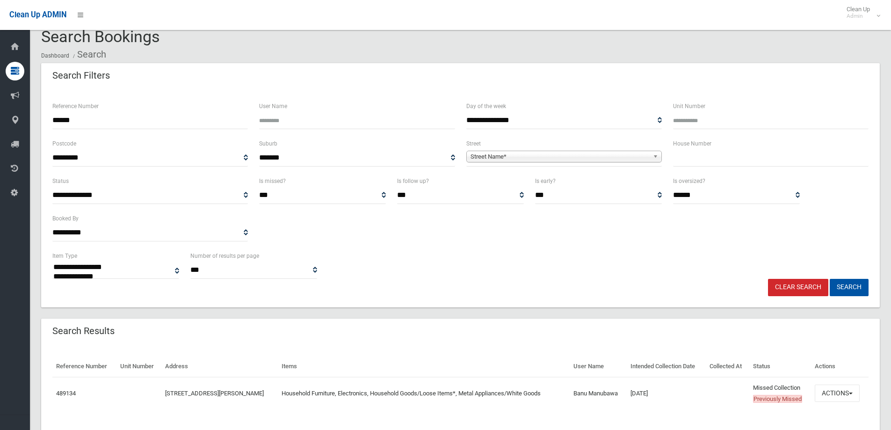
scroll to position [0, 0]
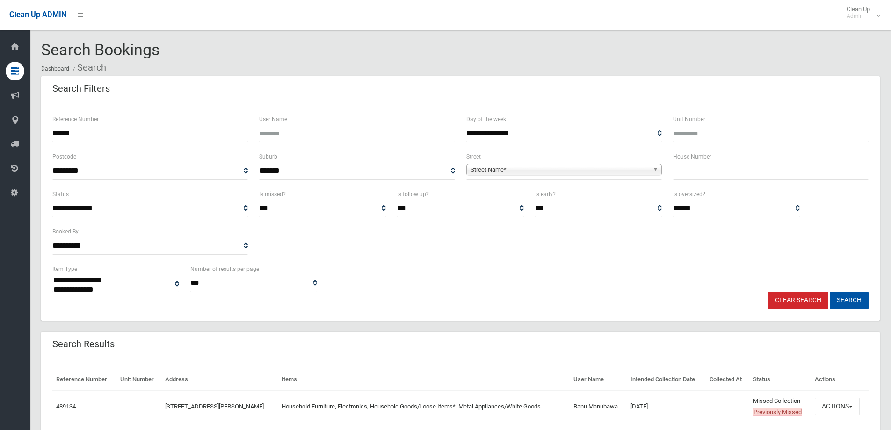
drag, startPoint x: 512, startPoint y: 427, endPoint x: 511, endPoint y: 421, distance: 5.3
click at [512, 427] on div "Reference Number Unit Number Address Items User Name Intended Collection Date C…" at bounding box center [460, 401] width 839 height 87
click at [87, 131] on input "******" at bounding box center [150, 133] width 196 height 17
type input "*"
click at [689, 173] on input "text" at bounding box center [771, 170] width 196 height 17
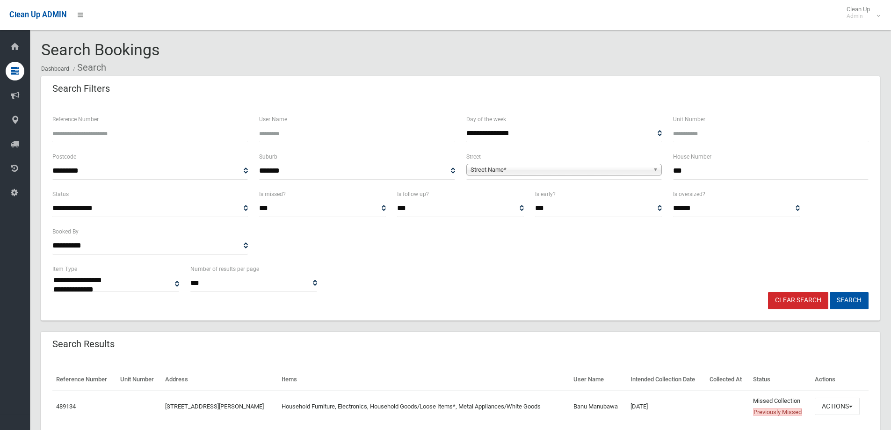
type input "***"
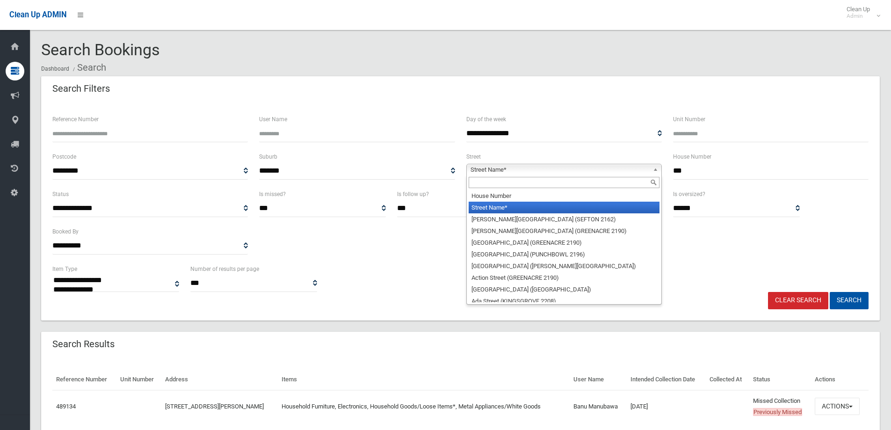
click at [495, 171] on span "Street Name*" at bounding box center [560, 169] width 179 height 11
click at [479, 182] on input "text" at bounding box center [564, 182] width 191 height 11
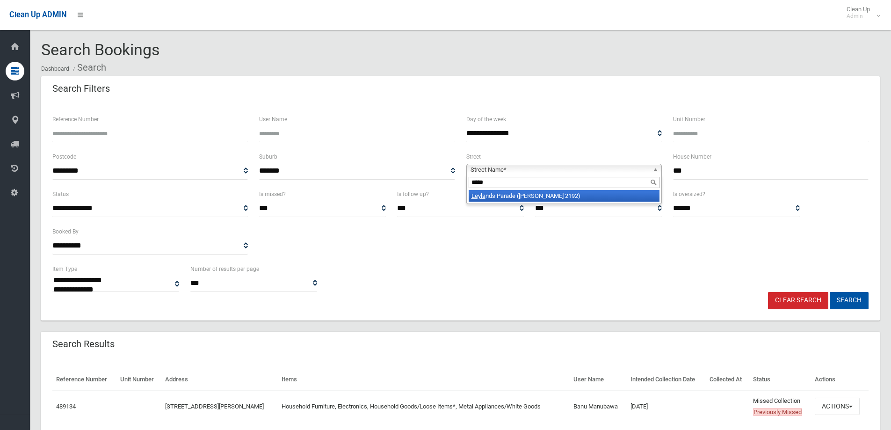
type input "*****"
click at [527, 194] on li "Leyla nds Parade (BELMORE 2192)" at bounding box center [564, 196] width 191 height 12
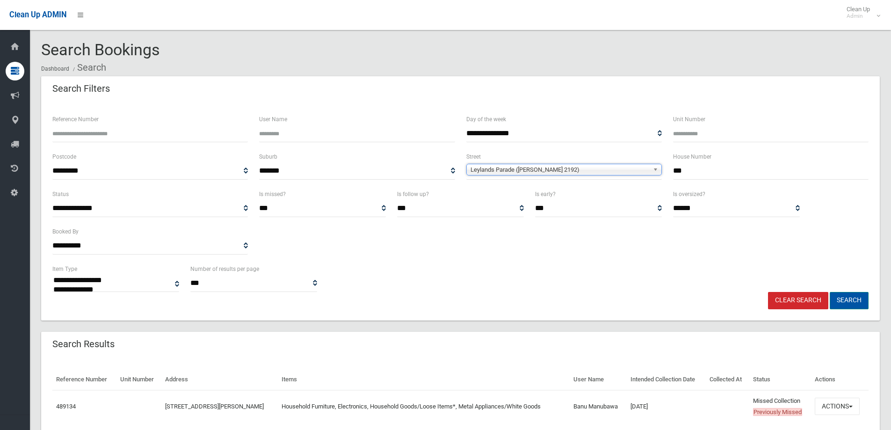
click at [851, 302] on button "Search" at bounding box center [849, 300] width 39 height 17
click at [849, 300] on button "Search" at bounding box center [849, 300] width 39 height 17
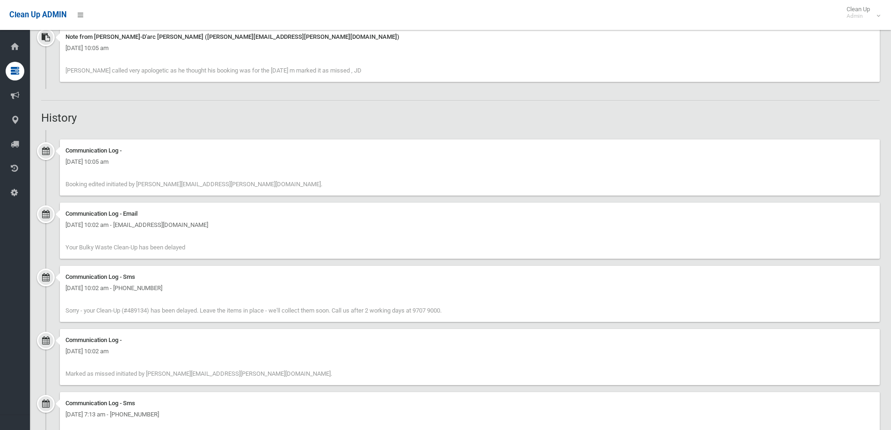
scroll to position [795, 0]
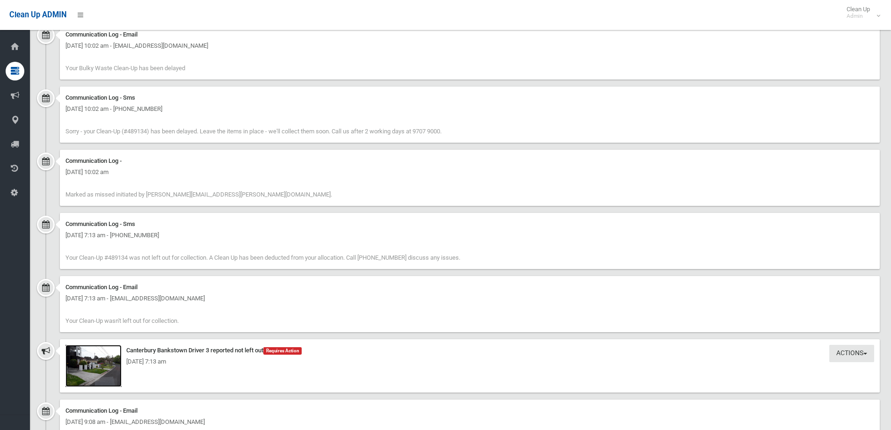
click at [90, 370] on img at bounding box center [93, 366] width 56 height 42
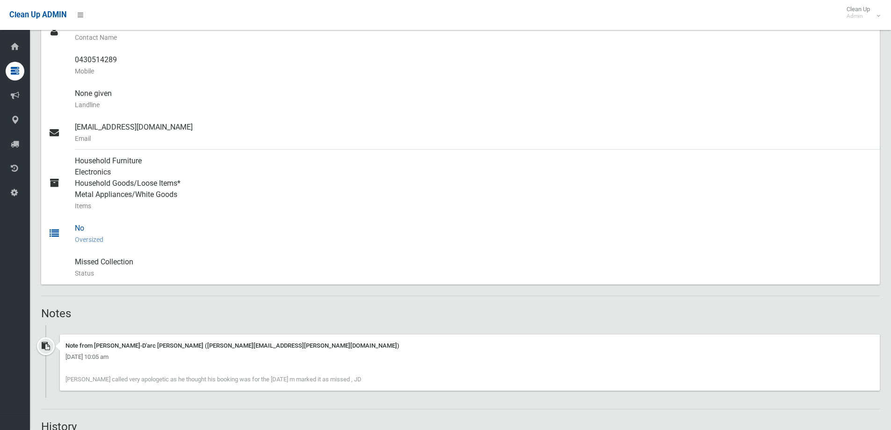
scroll to position [0, 0]
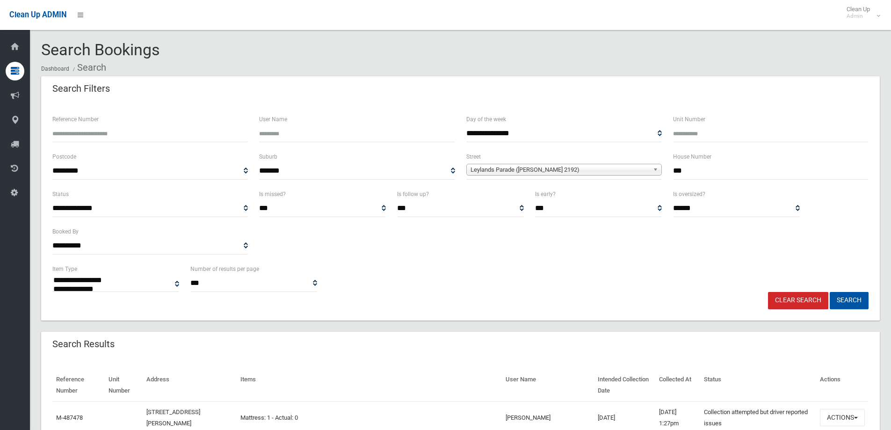
select select
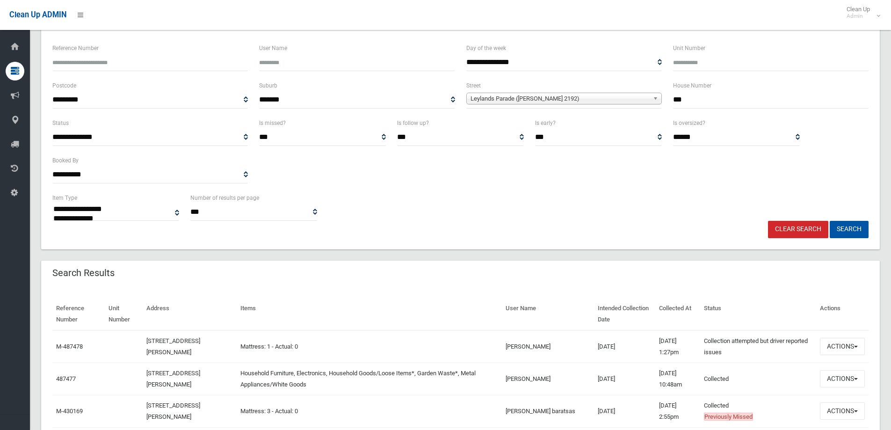
scroll to position [140, 0]
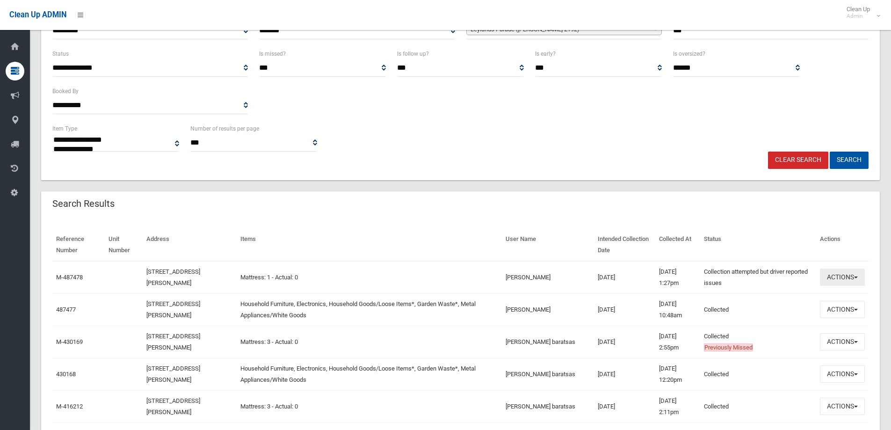
click at [839, 279] on button "Actions" at bounding box center [842, 276] width 45 height 17
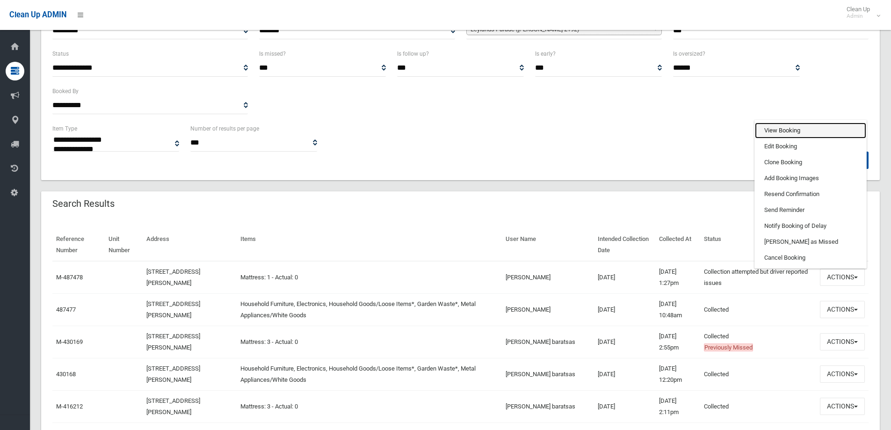
click at [776, 129] on link "View Booking" at bounding box center [810, 131] width 111 height 16
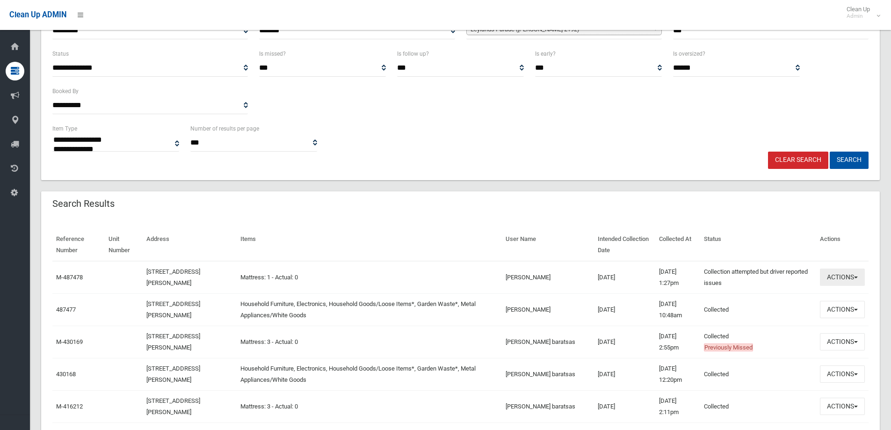
click at [841, 278] on button "Actions" at bounding box center [842, 276] width 45 height 17
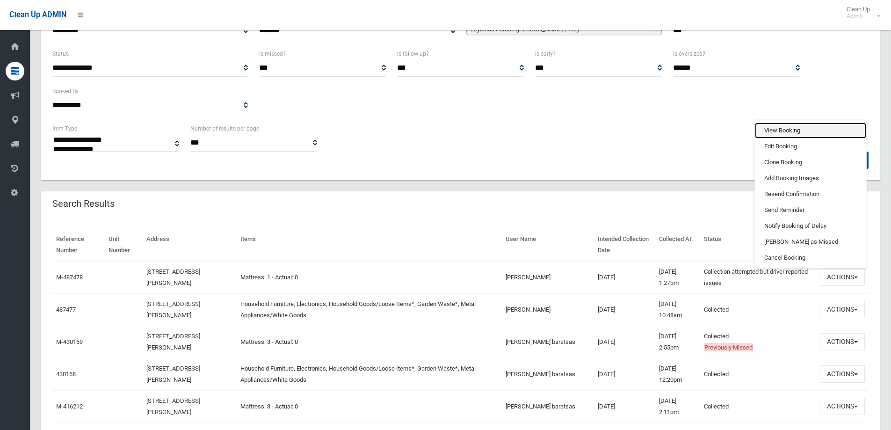
click at [773, 129] on link "View Booking" at bounding box center [810, 131] width 111 height 16
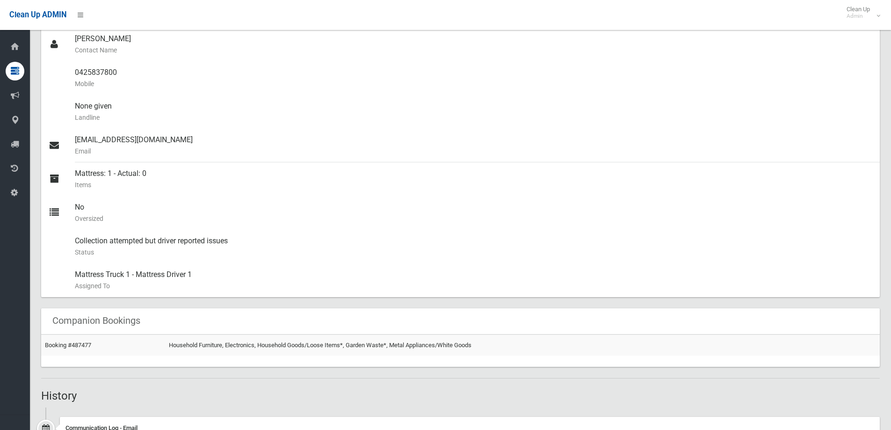
scroll to position [47, 0]
